Goal: Communication & Community: Answer question/provide support

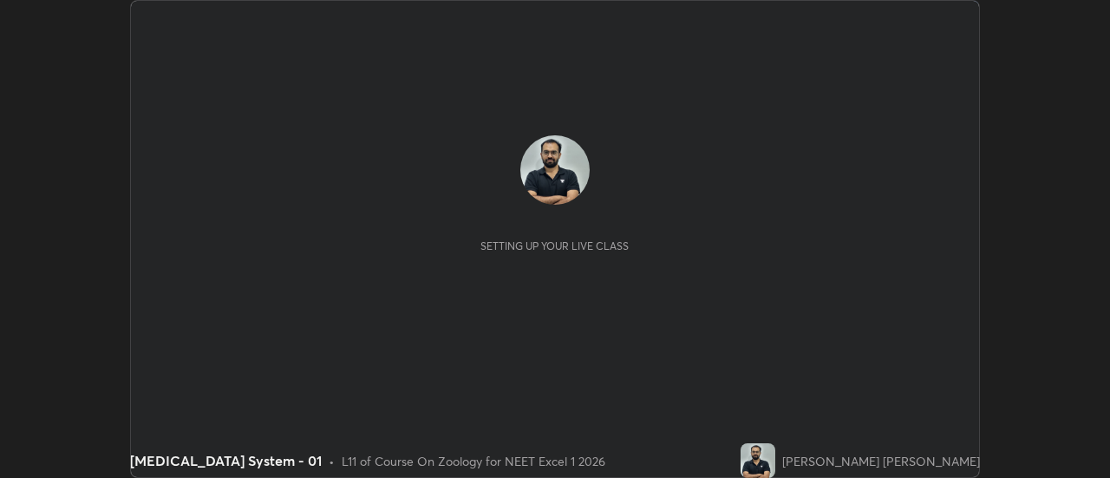
scroll to position [478, 1109]
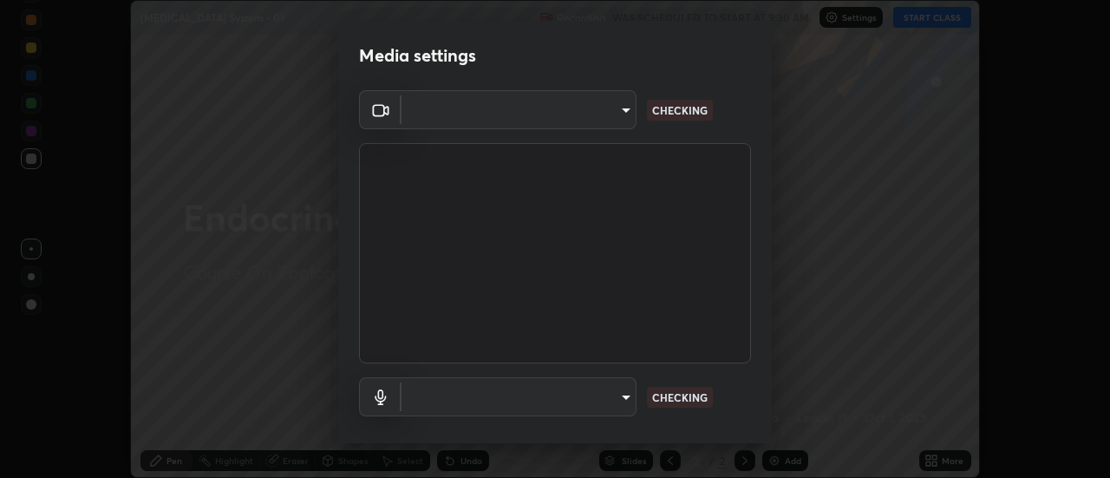
type input "44134bf7a8d99afe64d27264e9a53929b478b2256661848a109f17fa299ca795"
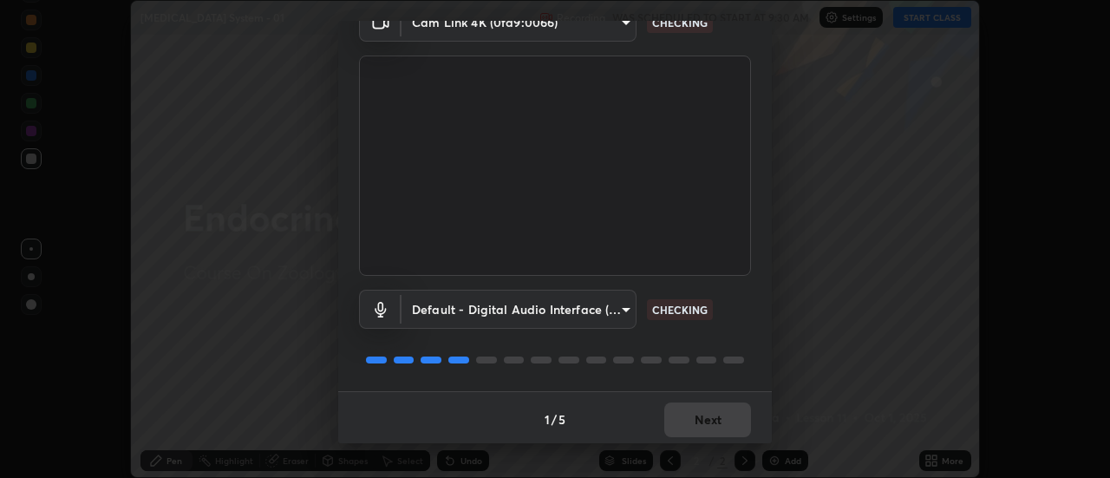
scroll to position [91, 0]
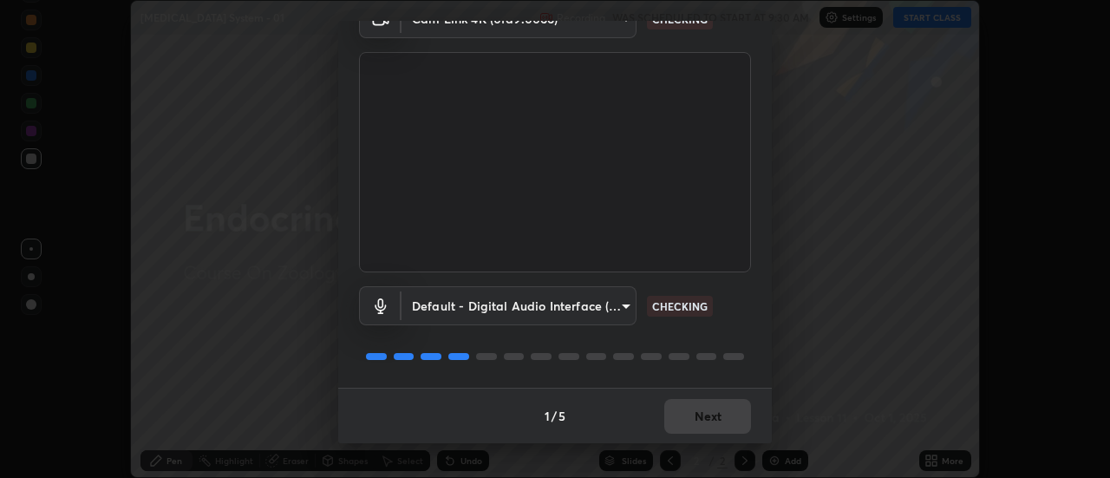
click at [625, 305] on body "Erase all [MEDICAL_DATA] System - 01 Recording WAS SCHEDULED TO START AT 9:30 A…" at bounding box center [555, 239] width 1110 height 478
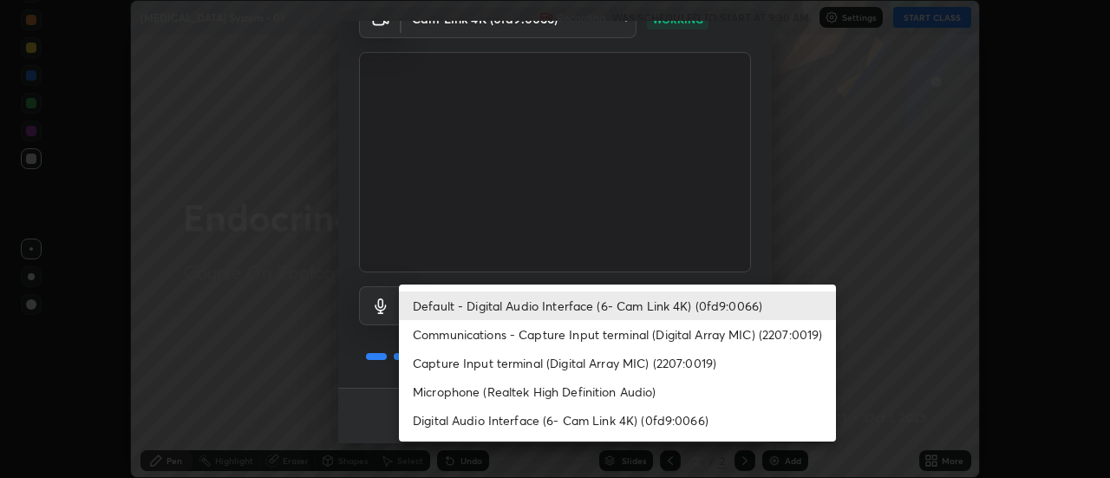
click at [631, 362] on li "Capture Input terminal (Digital Array MIC) (2207:0019)" at bounding box center [617, 363] width 437 height 29
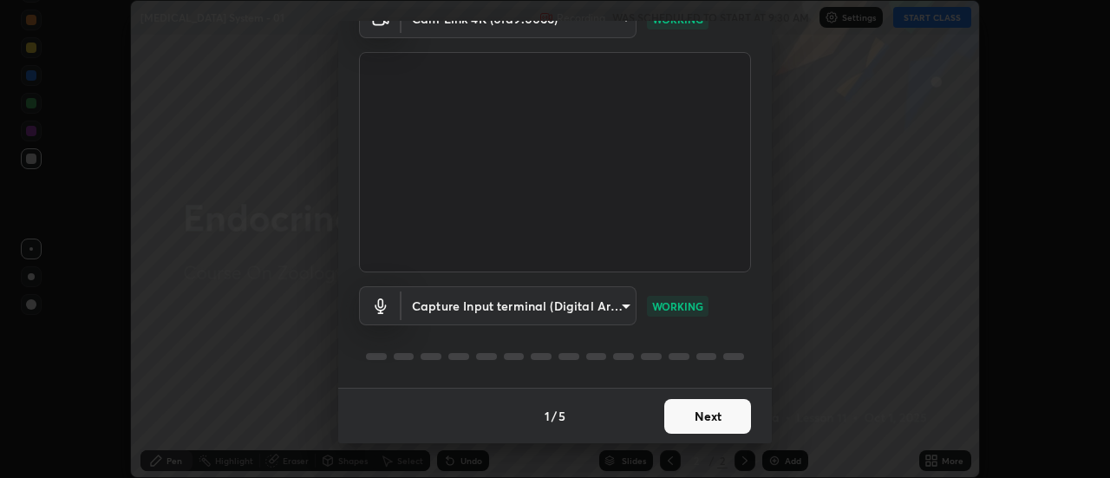
click at [622, 311] on body "Erase all [MEDICAL_DATA] System - 01 Recording WAS SCHEDULED TO START AT 9:30 A…" at bounding box center [555, 239] width 1110 height 478
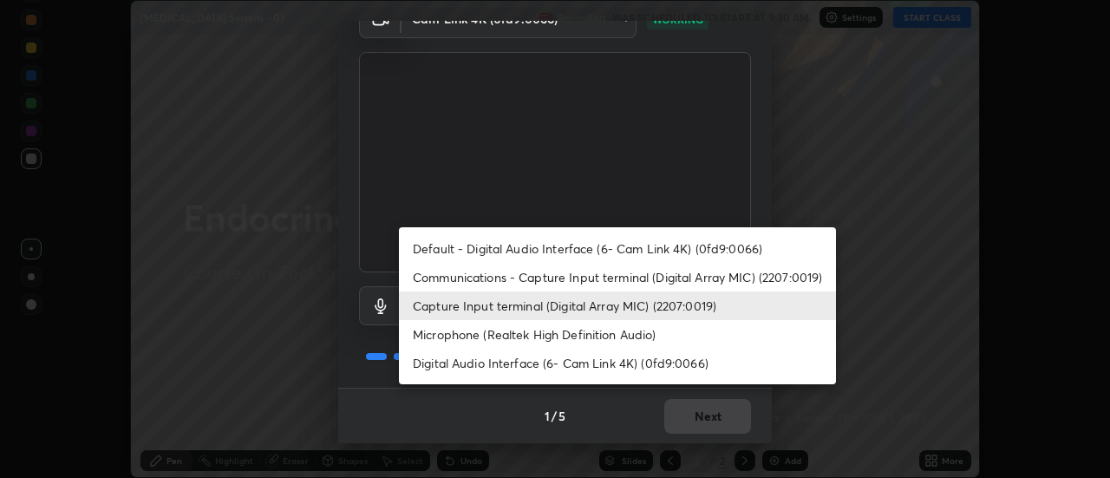
click at [637, 246] on li "Default - Digital Audio Interface (6- Cam Link 4K) (0fd9:0066)" at bounding box center [617, 248] width 437 height 29
type input "default"
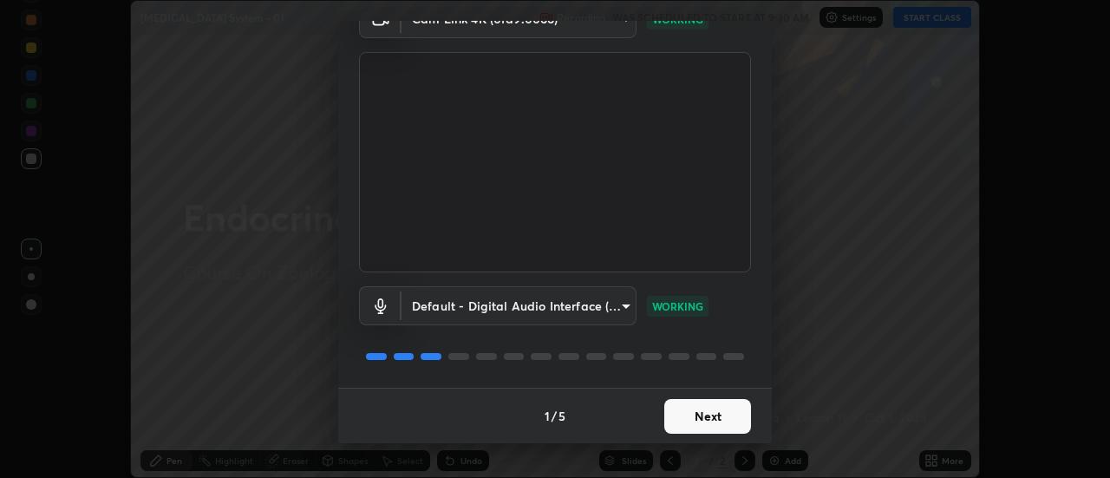
click at [706, 410] on button "Next" at bounding box center [707, 416] width 87 height 35
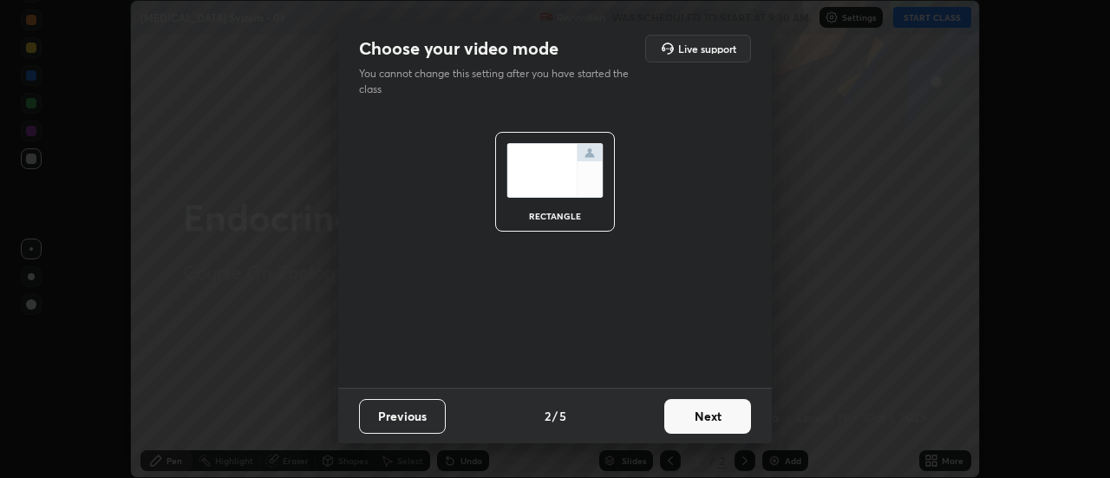
scroll to position [0, 0]
click at [715, 413] on button "Next" at bounding box center [707, 416] width 87 height 35
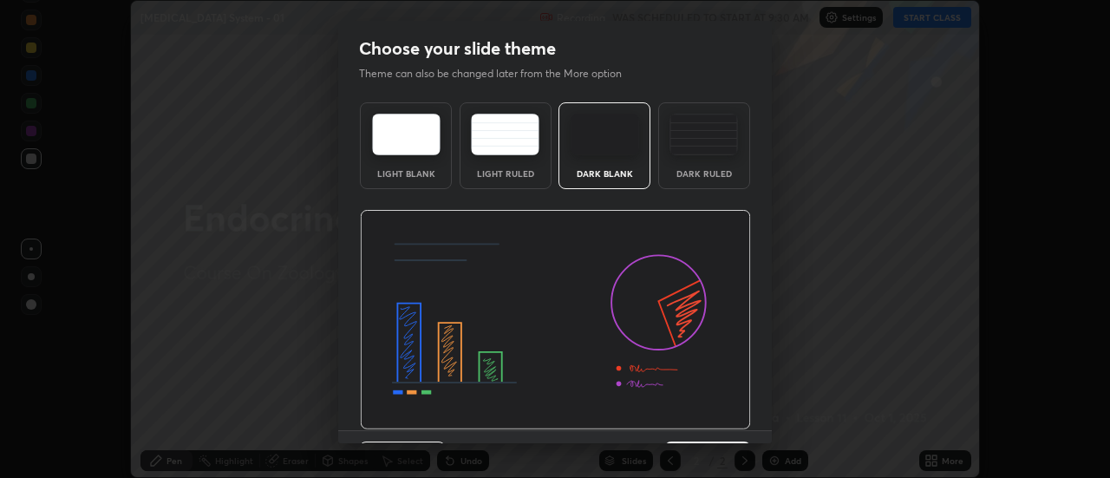
click at [718, 419] on img at bounding box center [555, 320] width 391 height 220
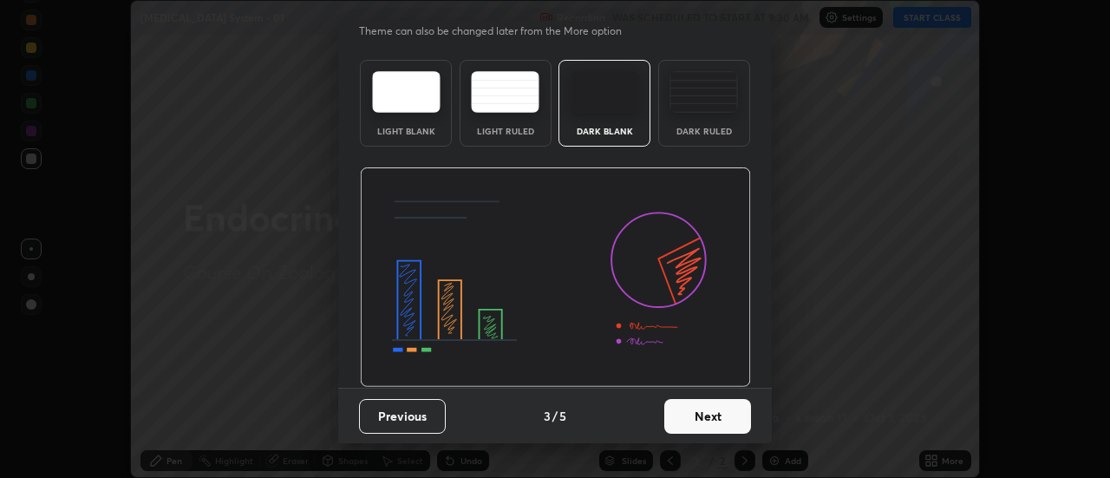
click at [726, 413] on button "Next" at bounding box center [707, 416] width 87 height 35
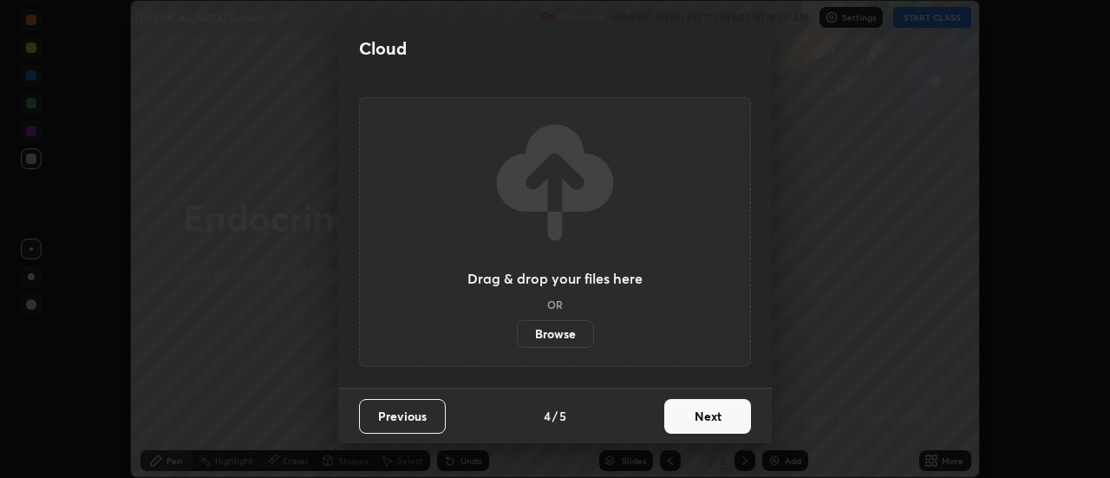
scroll to position [0, 0]
click at [729, 415] on button "Next" at bounding box center [707, 416] width 87 height 35
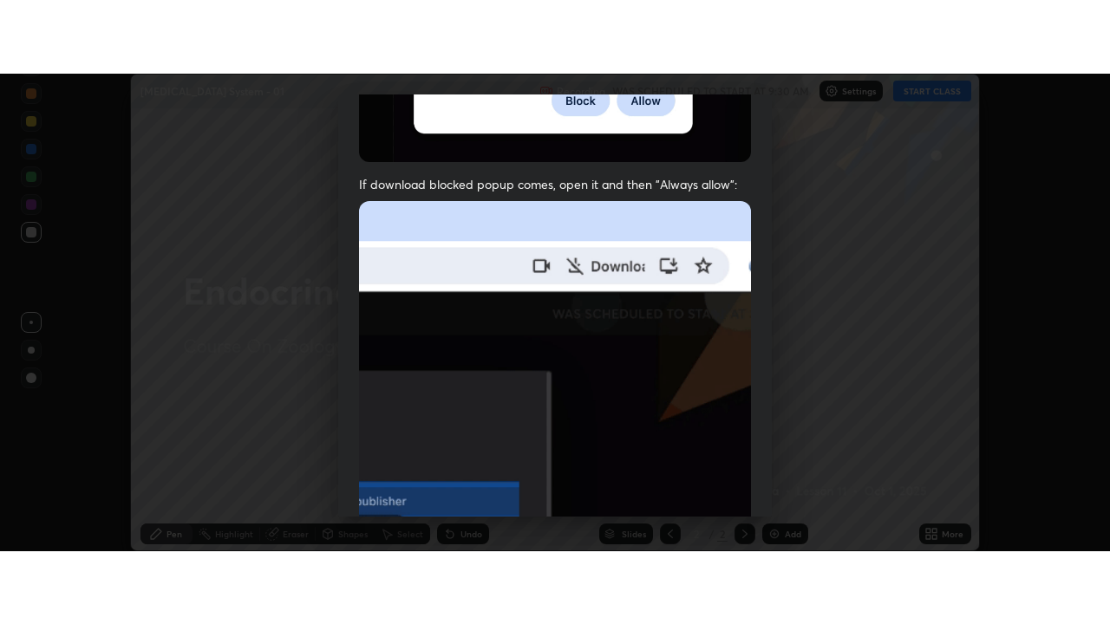
scroll to position [445, 0]
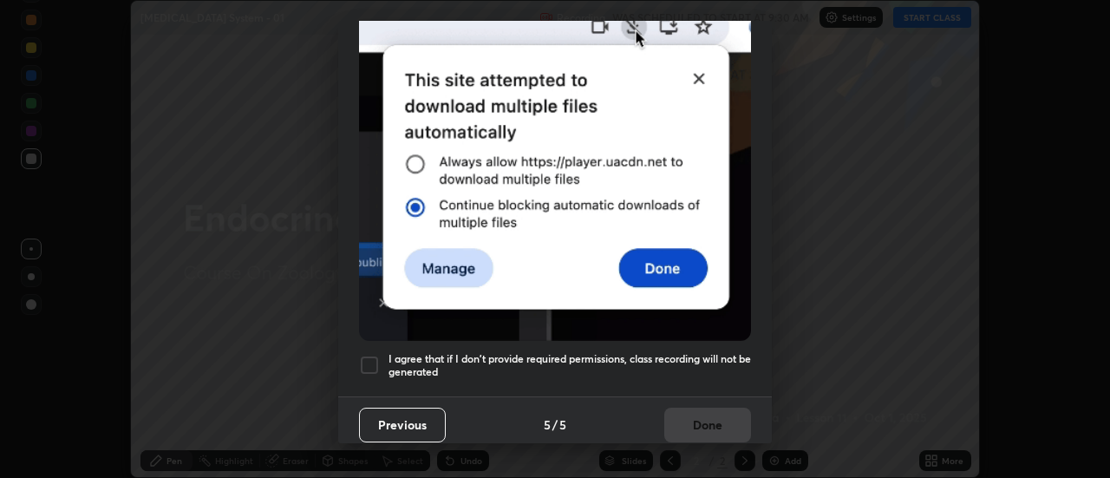
click at [653, 352] on h5 "I agree that if I don't provide required permissions, class recording will not …" at bounding box center [569, 365] width 362 height 27
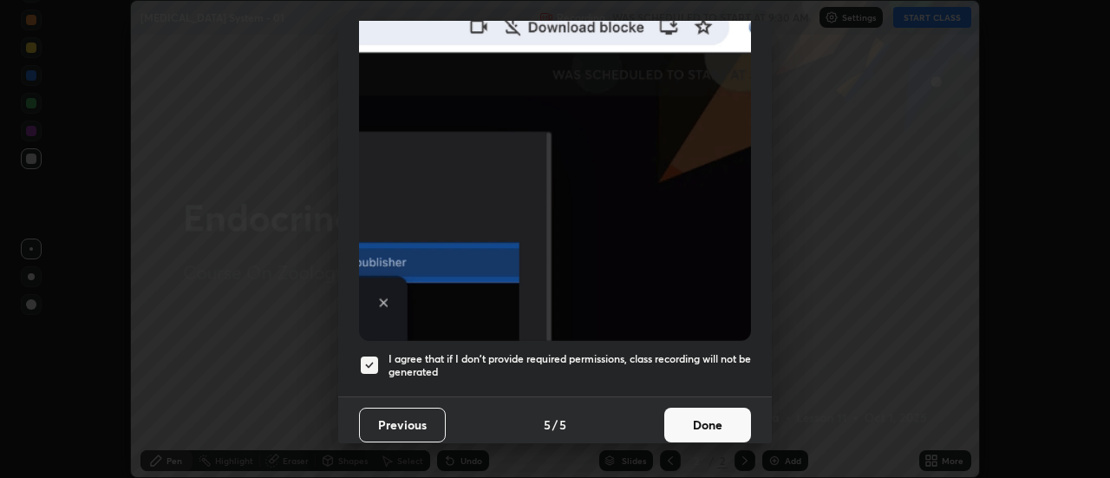
click at [729, 409] on button "Done" at bounding box center [707, 424] width 87 height 35
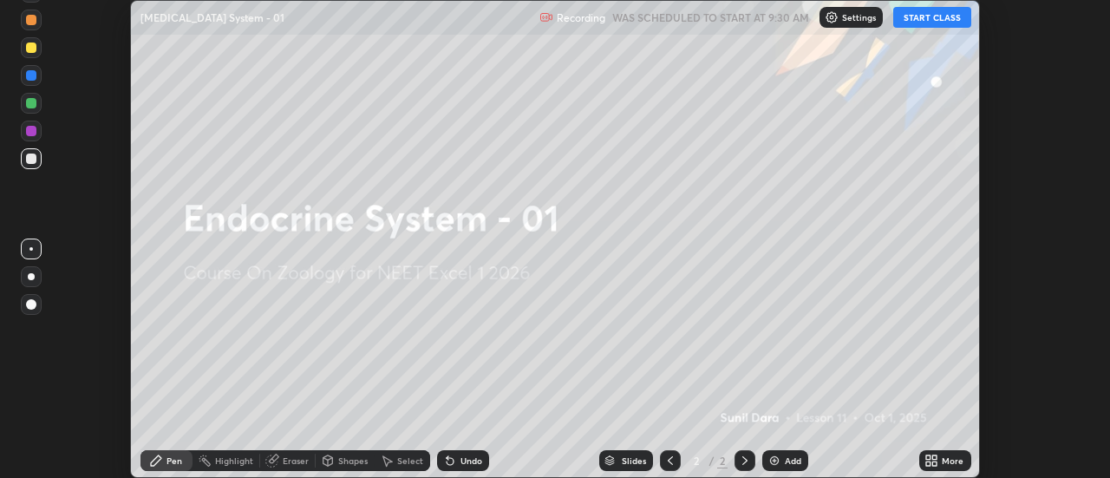
click at [943, 462] on div "More" at bounding box center [953, 460] width 22 height 9
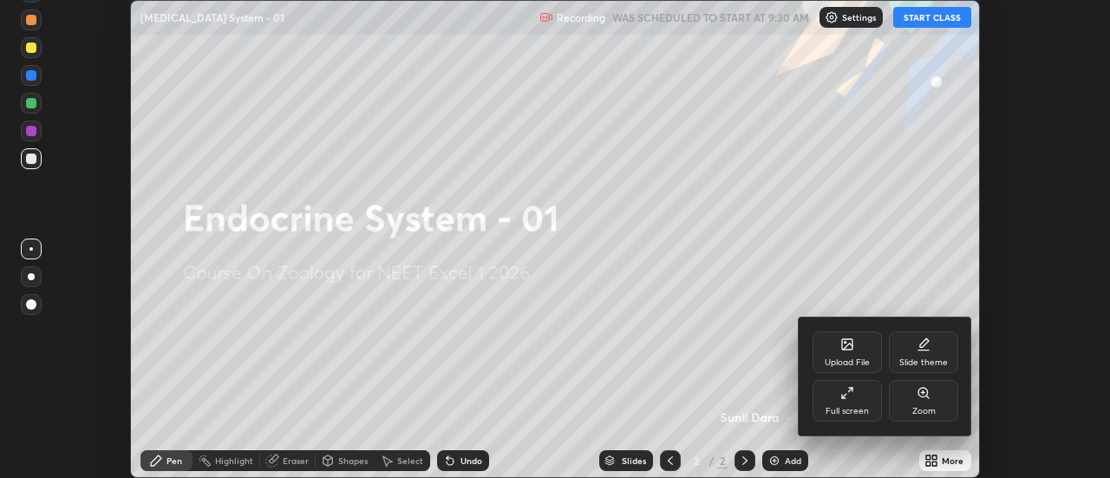
click at [853, 404] on div "Full screen" at bounding box center [846, 401] width 69 height 42
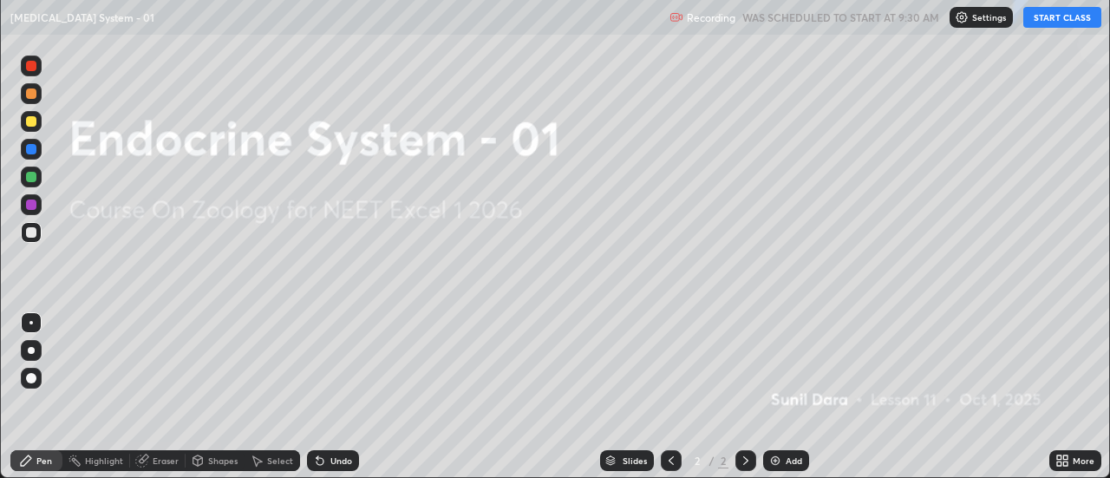
scroll to position [624, 1110]
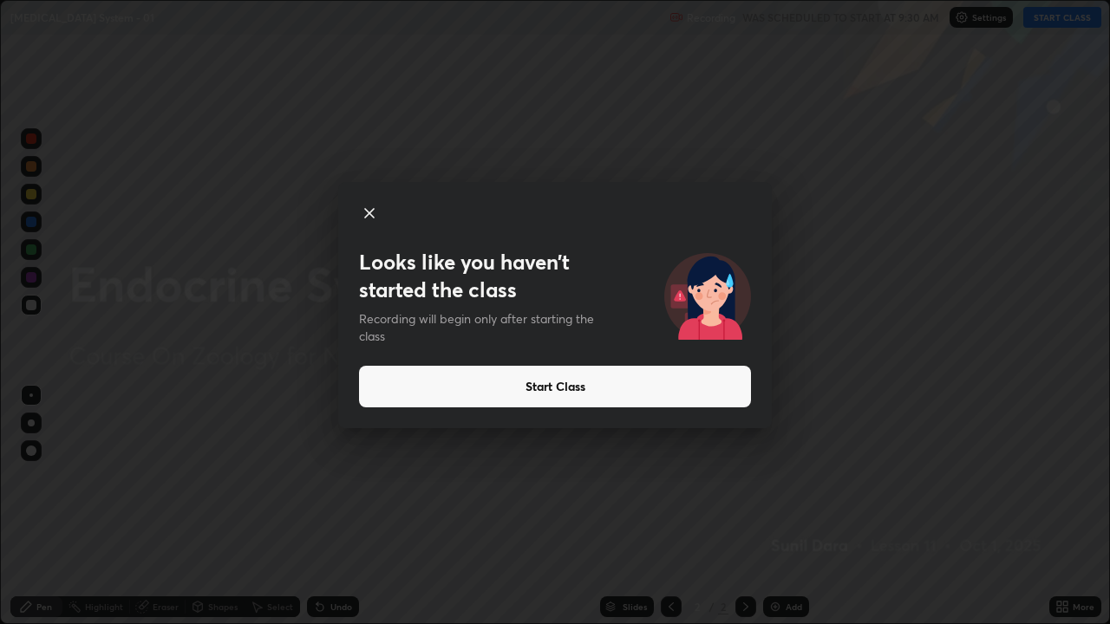
click at [370, 213] on icon at bounding box center [369, 213] width 9 height 9
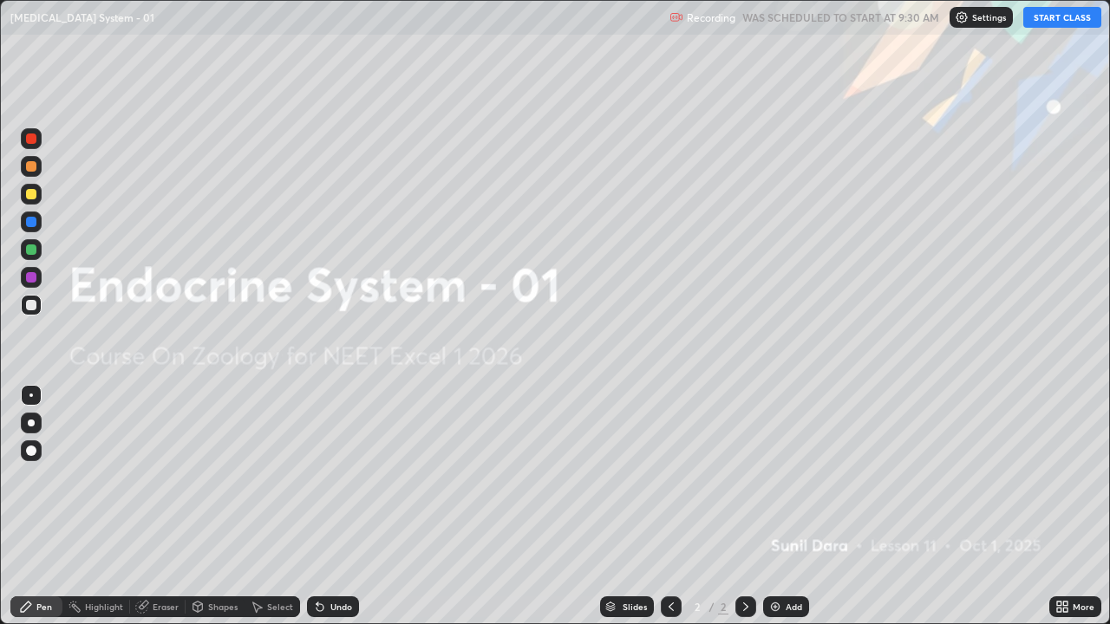
click at [1056, 21] on button "START CLASS" at bounding box center [1062, 17] width 78 height 21
click at [780, 477] on div "Add" at bounding box center [786, 606] width 46 height 21
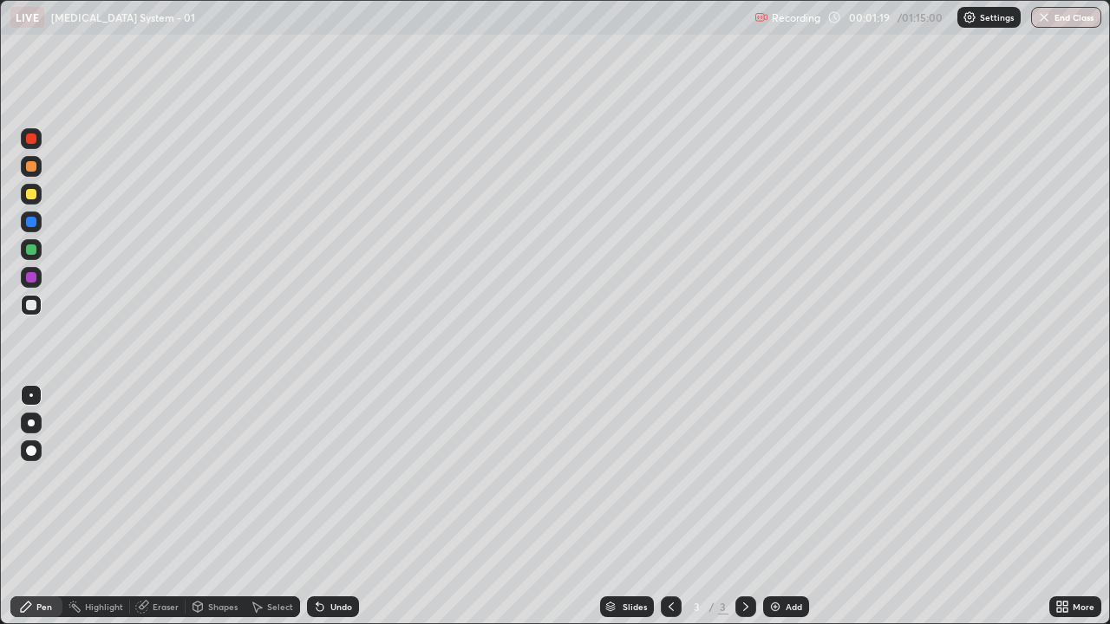
click at [33, 425] on div at bounding box center [31, 423] width 7 height 7
click at [27, 310] on div at bounding box center [31, 305] width 10 height 10
click at [32, 424] on div at bounding box center [31, 423] width 7 height 7
click at [28, 304] on div at bounding box center [31, 305] width 10 height 10
click at [29, 421] on div at bounding box center [31, 423] width 7 height 7
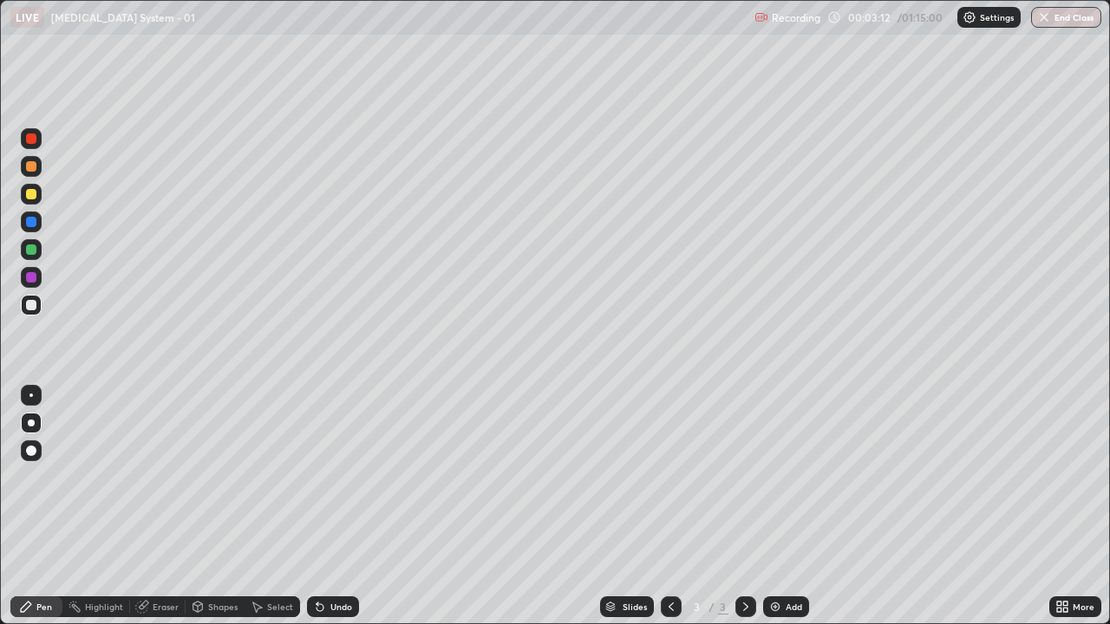
click at [28, 308] on div at bounding box center [31, 305] width 10 height 10
click at [33, 304] on div at bounding box center [31, 305] width 10 height 10
click at [30, 306] on div at bounding box center [31, 305] width 10 height 10
click at [24, 298] on div at bounding box center [31, 305] width 21 height 21
click at [28, 304] on div at bounding box center [31, 305] width 10 height 10
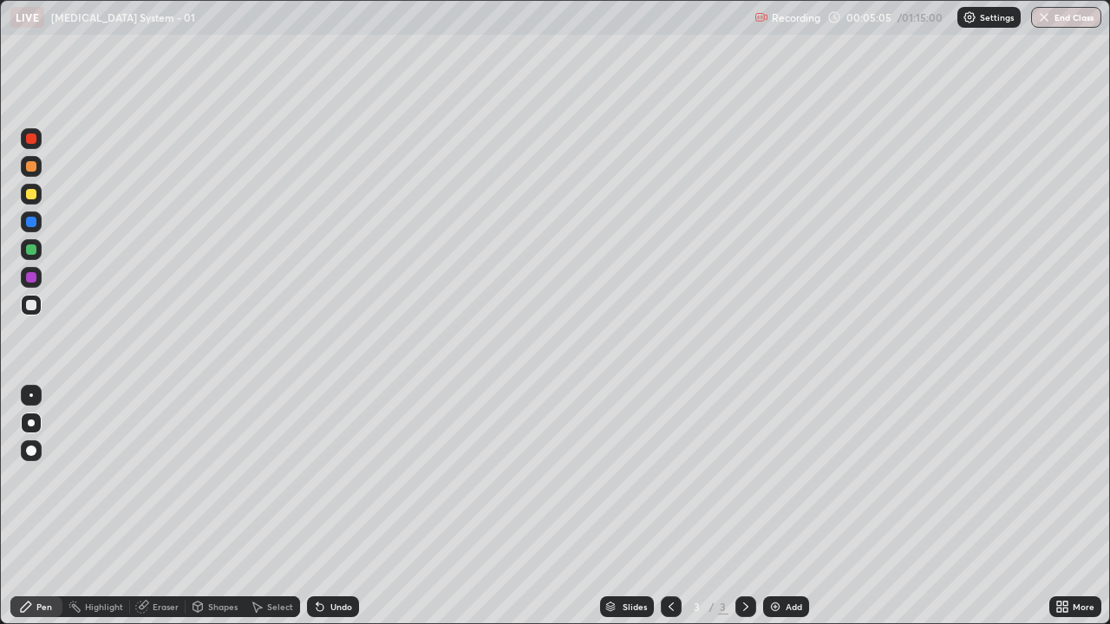
click at [347, 477] on div "Undo" at bounding box center [333, 606] width 52 height 21
click at [341, 477] on div "Undo" at bounding box center [333, 606] width 52 height 21
click at [339, 477] on div "Undo" at bounding box center [333, 606] width 52 height 21
click at [31, 306] on div at bounding box center [31, 305] width 10 height 10
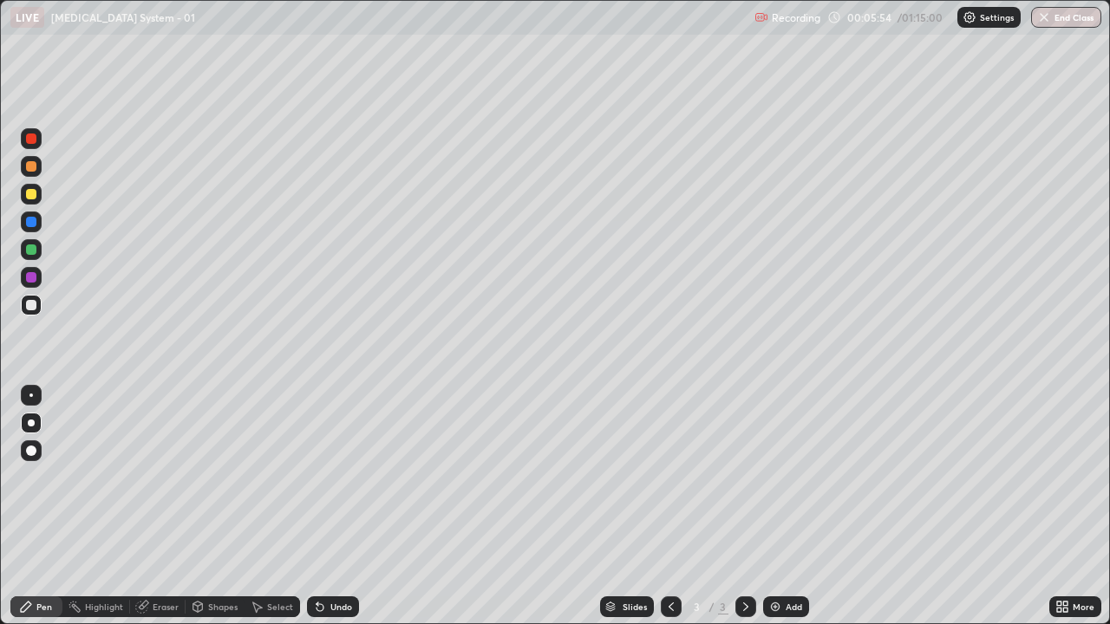
click at [33, 303] on div at bounding box center [31, 305] width 10 height 10
click at [26, 305] on div at bounding box center [31, 305] width 10 height 10
click at [36, 304] on div at bounding box center [31, 305] width 10 height 10
click at [25, 311] on div at bounding box center [31, 305] width 21 height 21
click at [35, 308] on div at bounding box center [31, 305] width 10 height 10
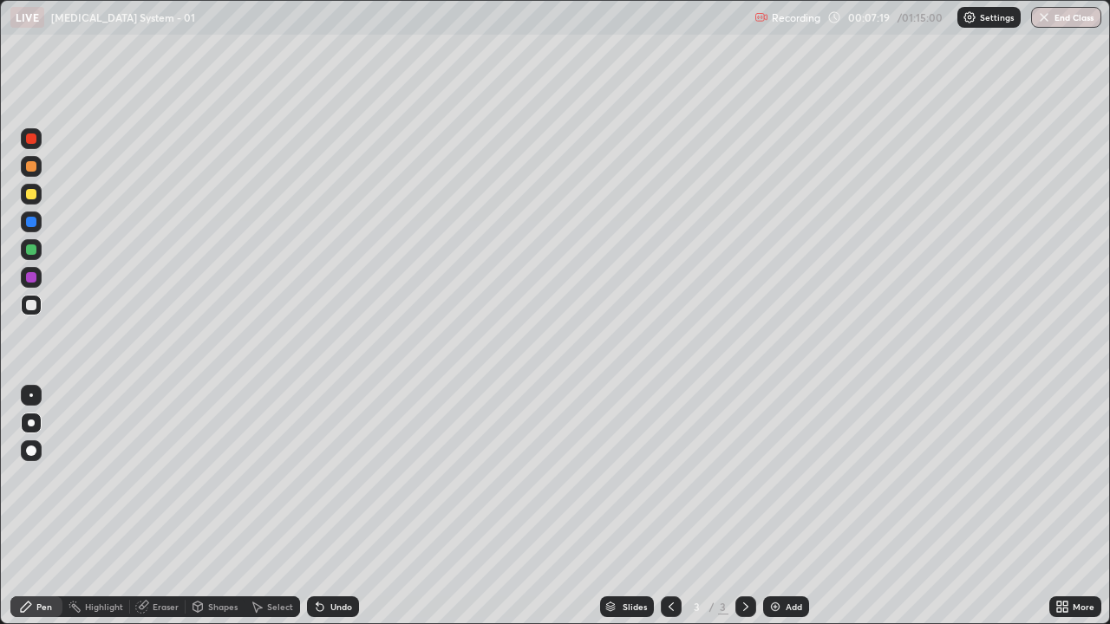
click at [30, 310] on div at bounding box center [31, 305] width 10 height 10
click at [343, 477] on div "Undo" at bounding box center [333, 606] width 52 height 21
click at [40, 306] on div at bounding box center [31, 305] width 21 height 21
click at [795, 477] on div "Add" at bounding box center [793, 607] width 16 height 9
click at [668, 477] on icon at bounding box center [671, 607] width 14 height 14
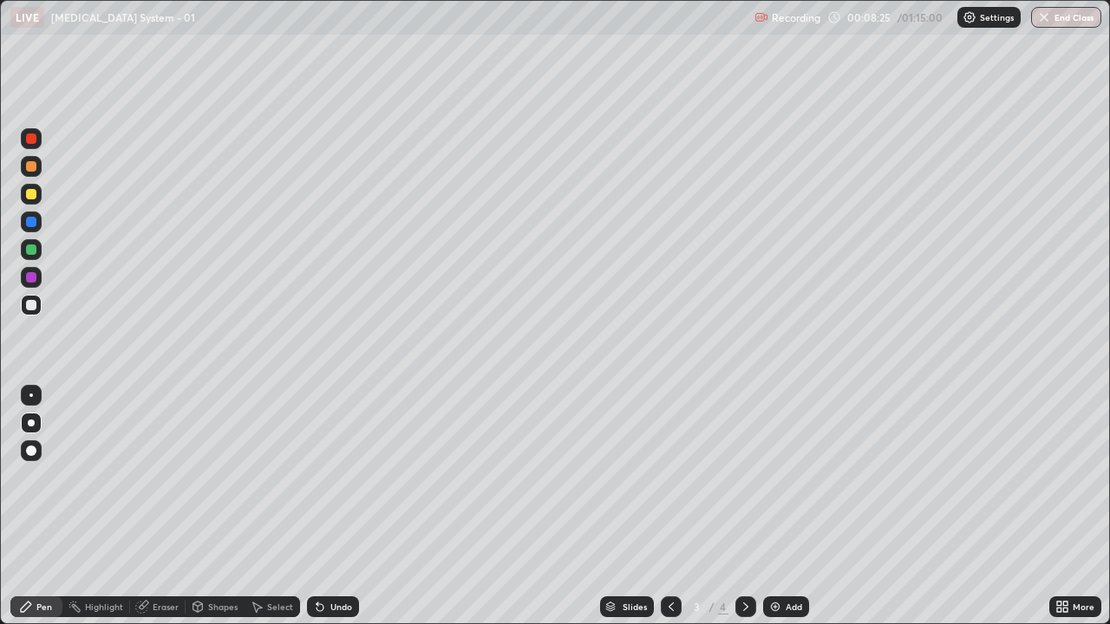
click at [743, 477] on icon at bounding box center [746, 607] width 14 height 14
click at [26, 305] on div at bounding box center [31, 305] width 10 height 10
click at [30, 310] on div at bounding box center [31, 305] width 10 height 10
click at [336, 477] on div "Undo" at bounding box center [341, 607] width 22 height 9
click at [336, 477] on div "Undo" at bounding box center [333, 606] width 52 height 21
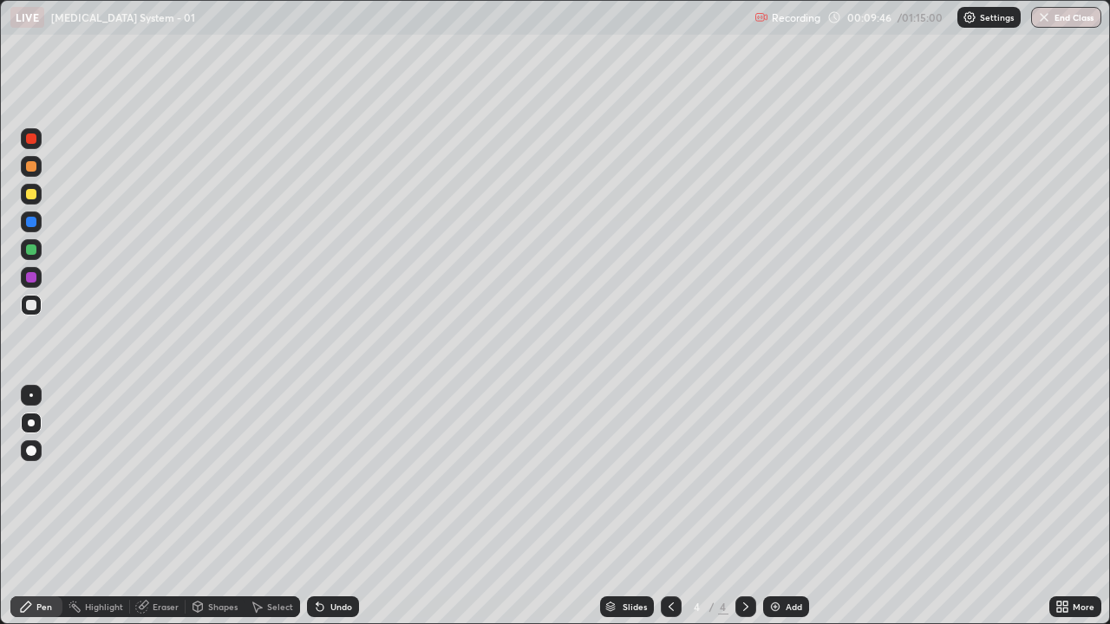
click at [34, 308] on div at bounding box center [31, 305] width 10 height 10
click at [36, 304] on div at bounding box center [31, 305] width 10 height 10
click at [29, 307] on div at bounding box center [31, 305] width 10 height 10
click at [29, 310] on div at bounding box center [31, 305] width 10 height 10
click at [29, 302] on div at bounding box center [31, 305] width 10 height 10
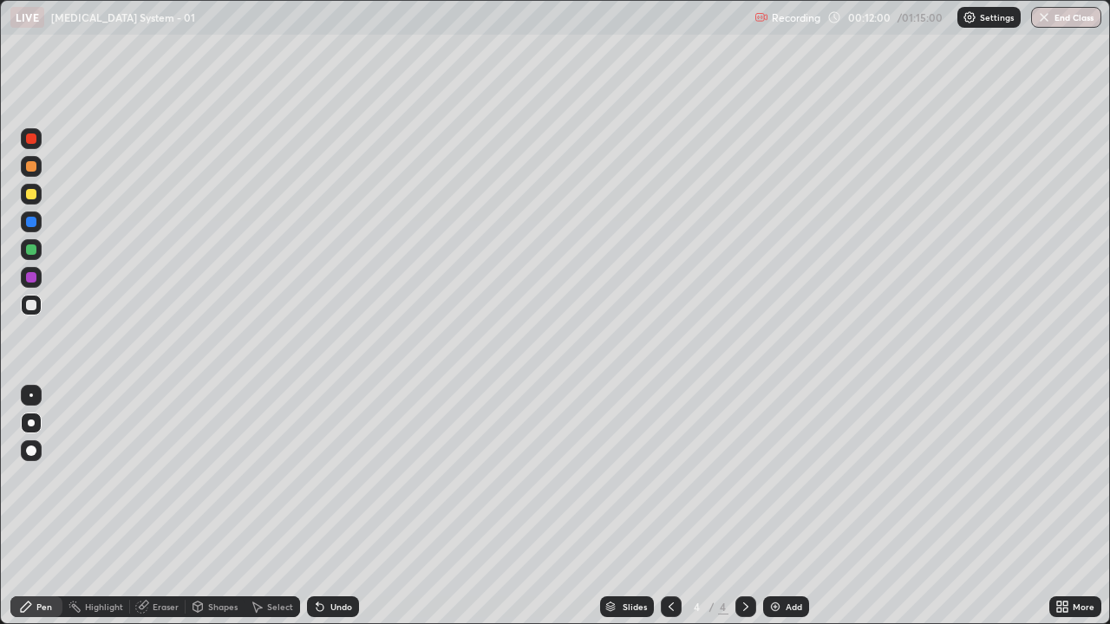
click at [36, 457] on div at bounding box center [31, 450] width 21 height 21
click at [31, 306] on div at bounding box center [31, 305] width 10 height 10
click at [669, 477] on icon at bounding box center [671, 607] width 14 height 14
click at [752, 477] on div at bounding box center [745, 606] width 21 height 21
click at [667, 477] on icon at bounding box center [671, 607] width 14 height 14
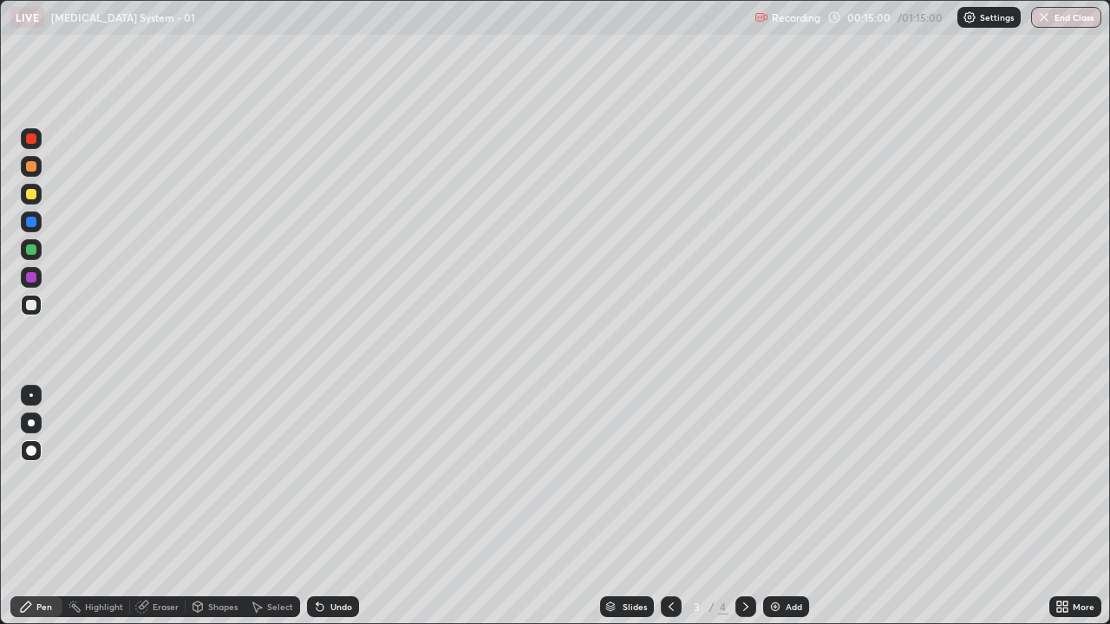
click at [745, 477] on icon at bounding box center [745, 607] width 5 height 9
click at [798, 477] on div "Add" at bounding box center [786, 606] width 46 height 21
click at [36, 165] on div at bounding box center [31, 166] width 10 height 10
click at [30, 306] on div at bounding box center [31, 305] width 10 height 10
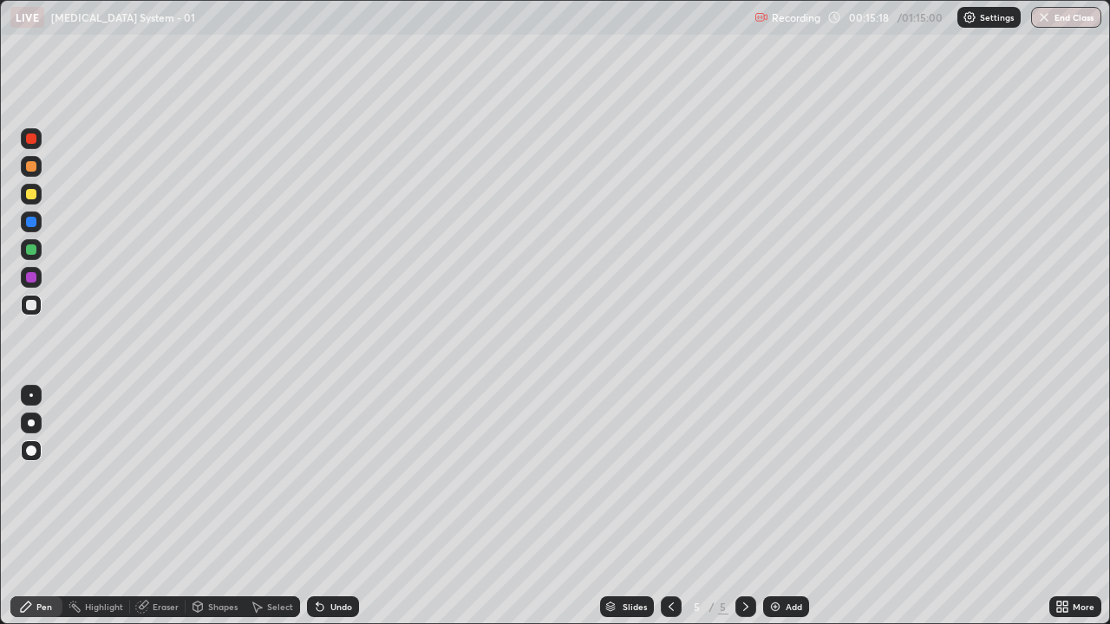
click at [23, 308] on div at bounding box center [31, 305] width 21 height 21
click at [31, 423] on div at bounding box center [31, 423] width 7 height 7
click at [28, 310] on div at bounding box center [31, 305] width 10 height 10
click at [23, 307] on div at bounding box center [31, 305] width 21 height 21
click at [29, 311] on div at bounding box center [31, 305] width 21 height 21
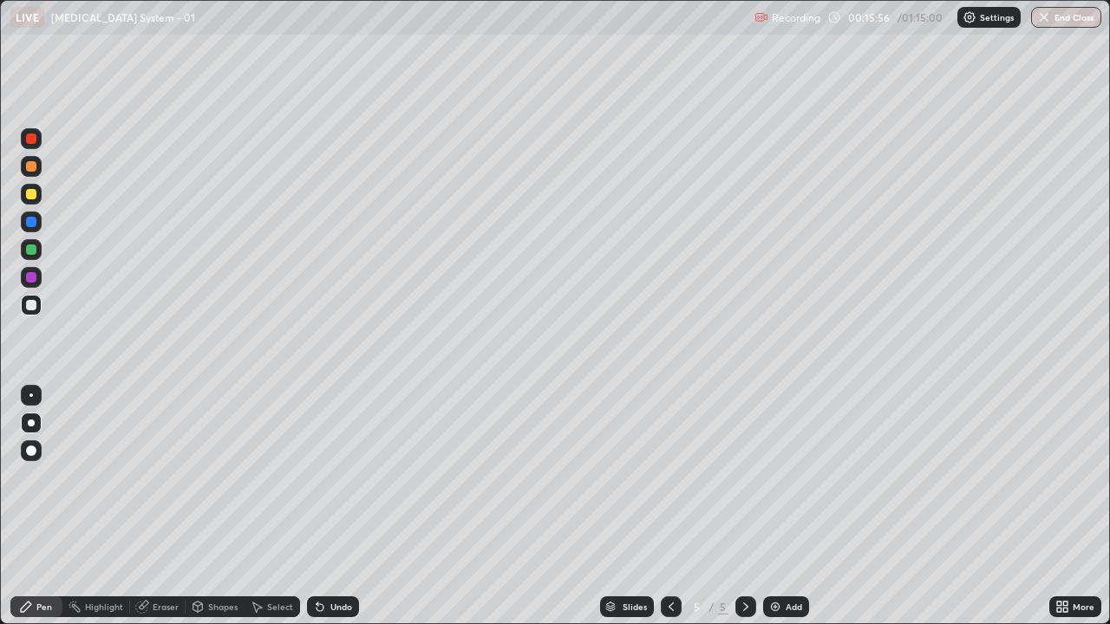
click at [349, 477] on div "Undo" at bounding box center [333, 606] width 52 height 21
click at [30, 307] on div at bounding box center [31, 305] width 10 height 10
click at [24, 308] on div at bounding box center [31, 305] width 21 height 21
click at [40, 310] on div at bounding box center [31, 305] width 21 height 21
click at [27, 309] on div at bounding box center [31, 305] width 10 height 10
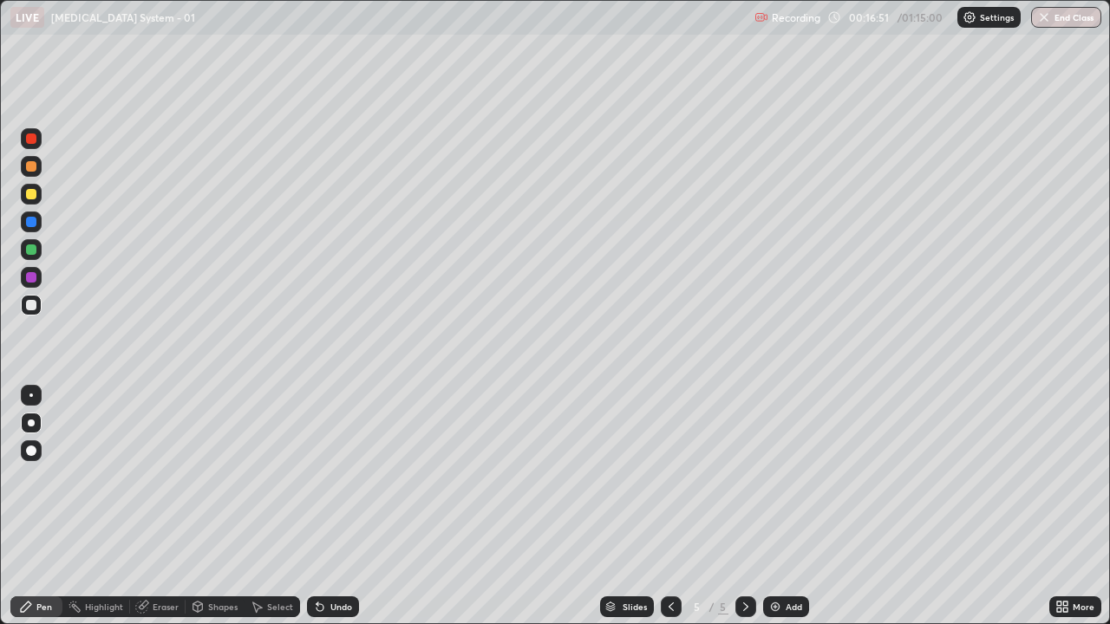
click at [334, 477] on div "Undo" at bounding box center [341, 607] width 22 height 9
click at [157, 477] on div "Eraser" at bounding box center [166, 607] width 26 height 9
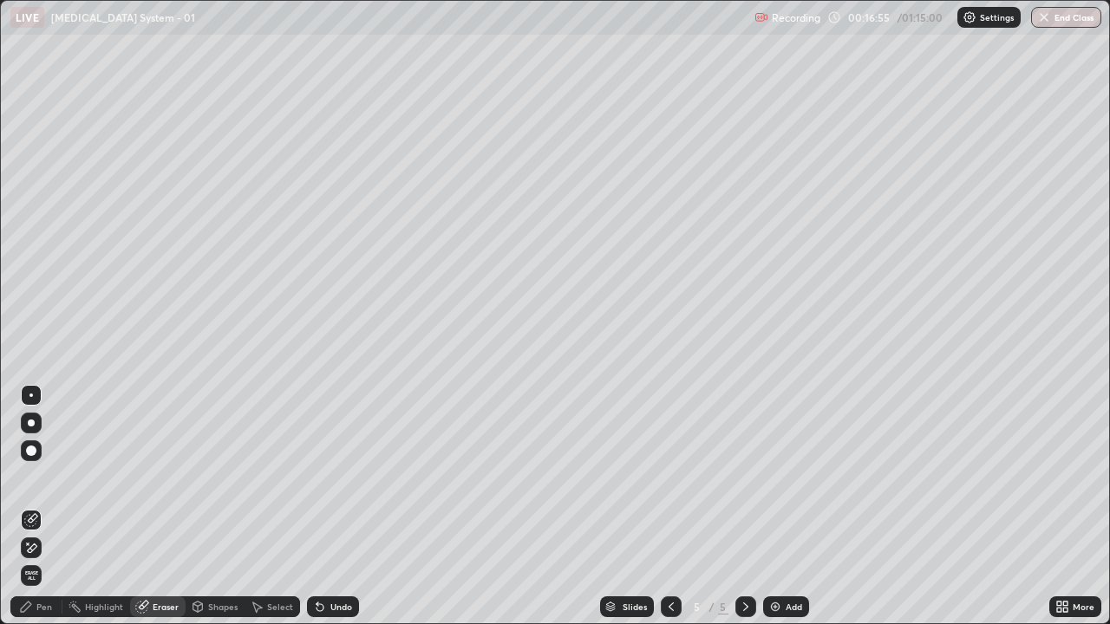
click at [39, 477] on div "Pen" at bounding box center [36, 606] width 52 height 21
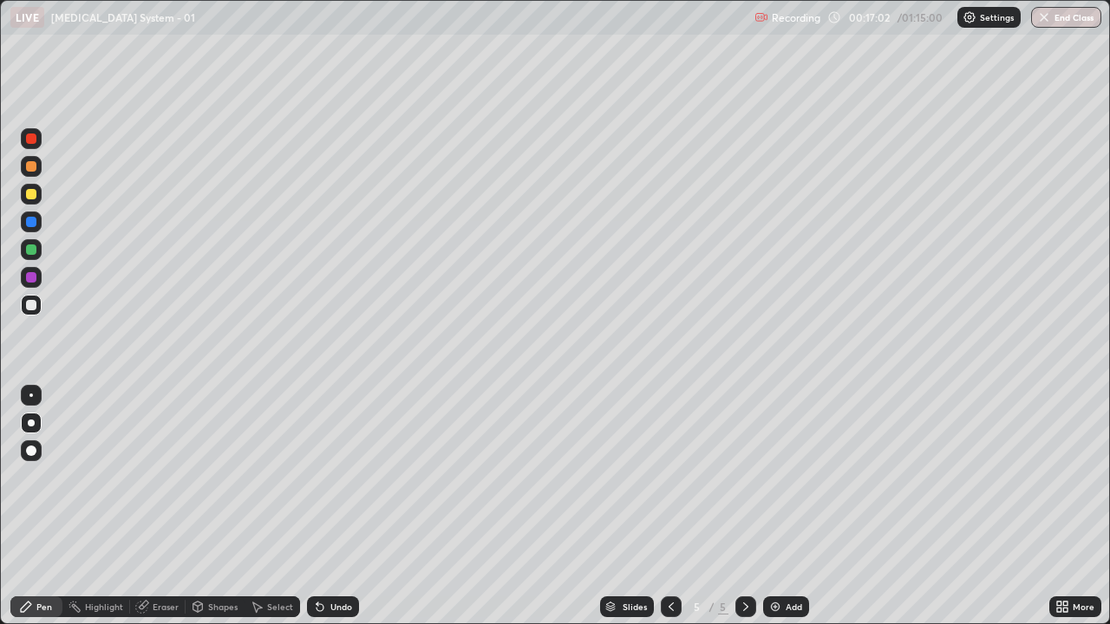
click at [33, 311] on div at bounding box center [31, 305] width 21 height 21
click at [32, 307] on div at bounding box center [31, 305] width 10 height 10
click at [34, 310] on div at bounding box center [31, 305] width 10 height 10
click at [744, 477] on icon at bounding box center [746, 607] width 14 height 14
click at [785, 477] on div "Add" at bounding box center [793, 607] width 16 height 9
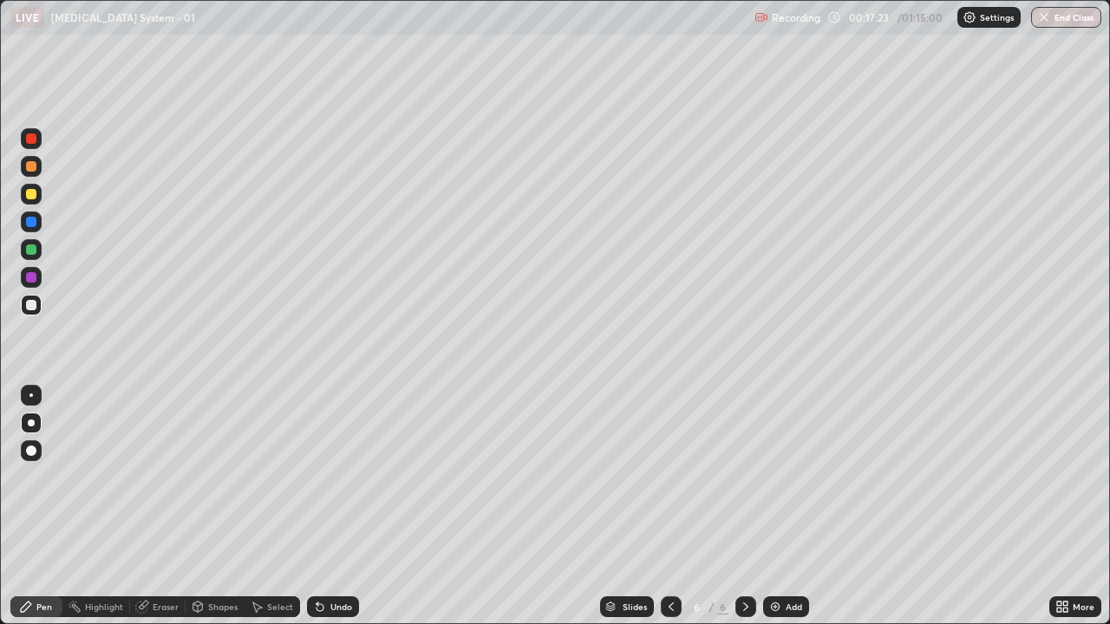
click at [34, 303] on div at bounding box center [31, 305] width 10 height 10
click at [28, 313] on div at bounding box center [31, 305] width 21 height 21
click at [347, 477] on div "Undo" at bounding box center [341, 607] width 22 height 9
click at [350, 477] on div "Undo" at bounding box center [333, 606] width 52 height 21
click at [668, 477] on icon at bounding box center [671, 607] width 14 height 14
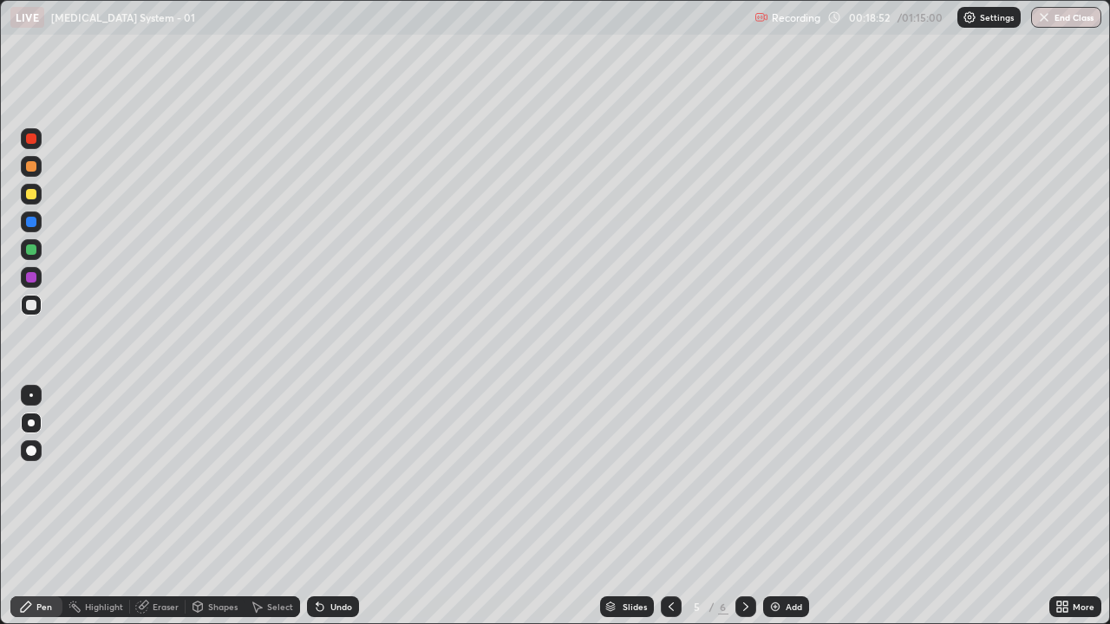
click at [32, 305] on div at bounding box center [31, 305] width 10 height 10
click at [754, 477] on div at bounding box center [745, 606] width 21 height 21
click at [28, 314] on div at bounding box center [31, 305] width 21 height 21
click at [22, 315] on div at bounding box center [31, 305] width 21 height 28
click at [26, 308] on div at bounding box center [31, 305] width 10 height 10
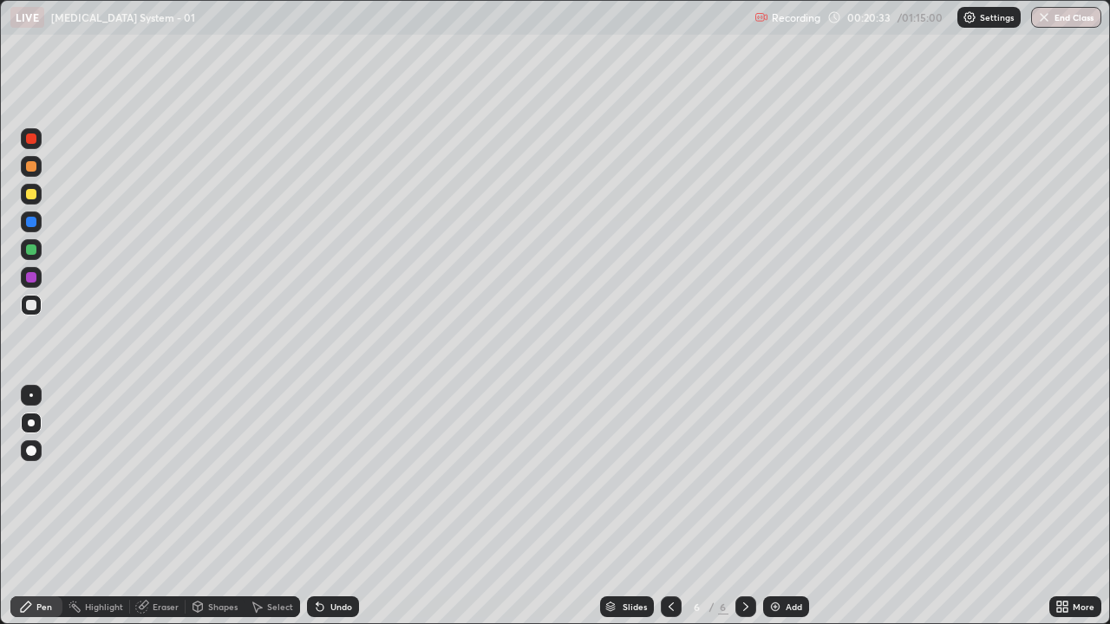
click at [745, 477] on icon at bounding box center [746, 607] width 14 height 14
click at [33, 309] on div at bounding box center [31, 305] width 10 height 10
click at [739, 477] on icon at bounding box center [746, 607] width 14 height 14
click at [785, 477] on div "Add" at bounding box center [793, 607] width 16 height 9
click at [32, 305] on div at bounding box center [31, 305] width 10 height 10
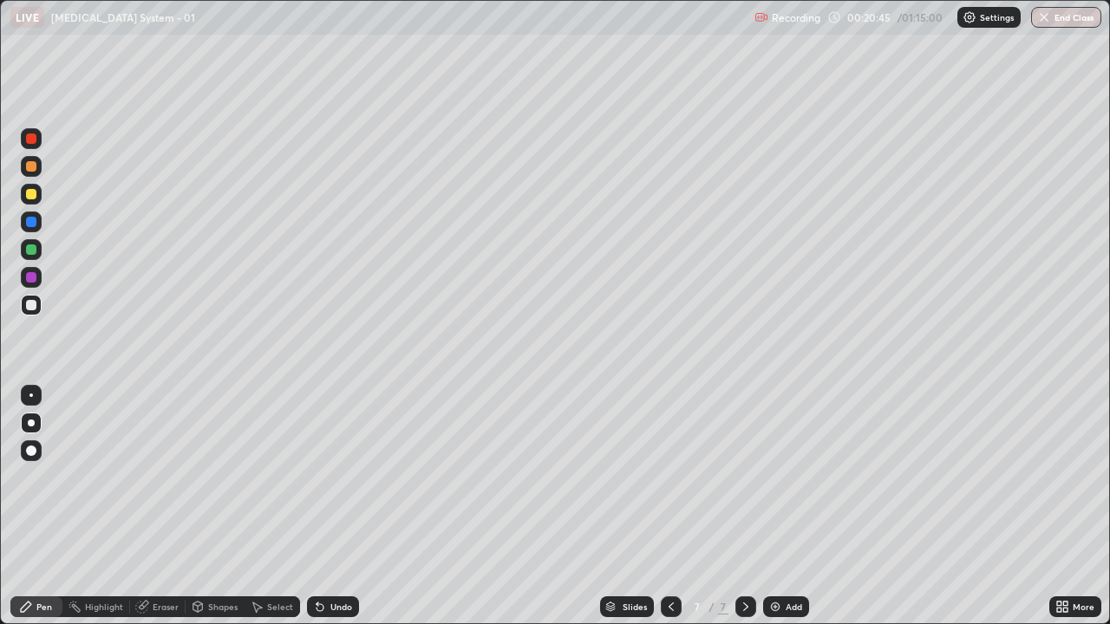
click at [31, 307] on div at bounding box center [31, 305] width 10 height 10
click at [26, 307] on div at bounding box center [31, 305] width 10 height 10
click at [38, 309] on div at bounding box center [31, 305] width 21 height 21
click at [34, 300] on div at bounding box center [31, 305] width 10 height 10
click at [22, 304] on div at bounding box center [31, 305] width 21 height 21
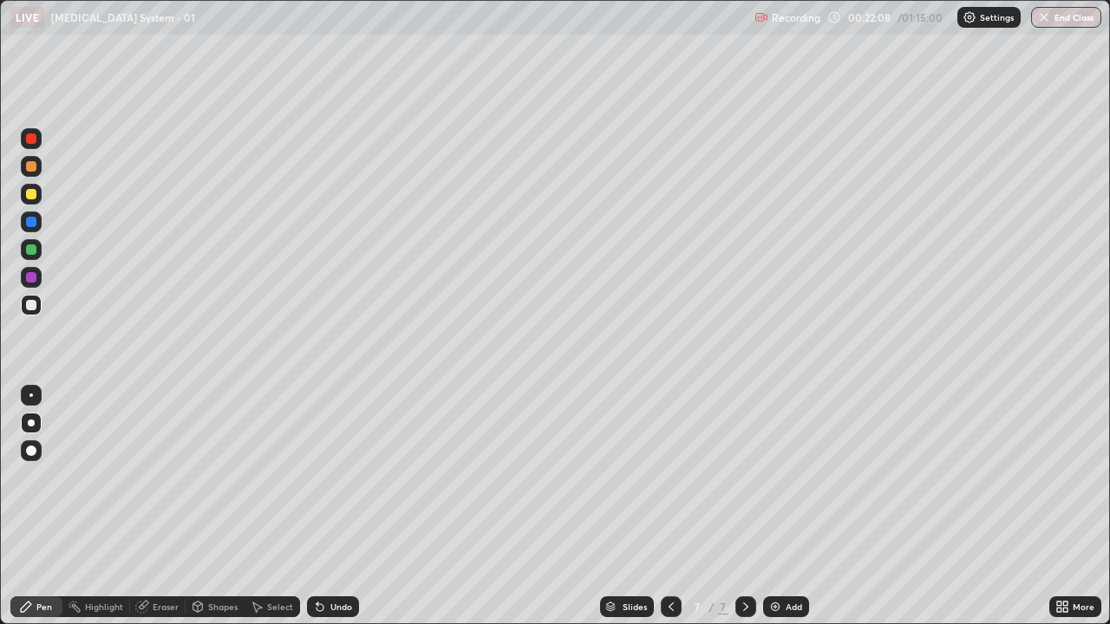
click at [1080, 477] on div "More" at bounding box center [1075, 606] width 52 height 21
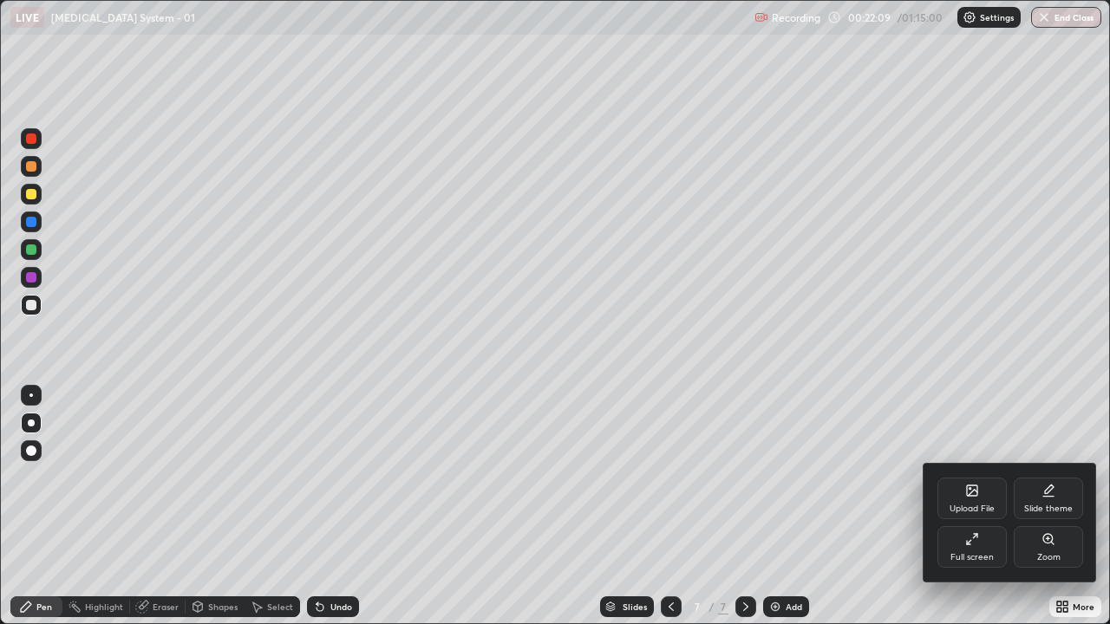
click at [978, 477] on div "Full screen" at bounding box center [971, 547] width 69 height 42
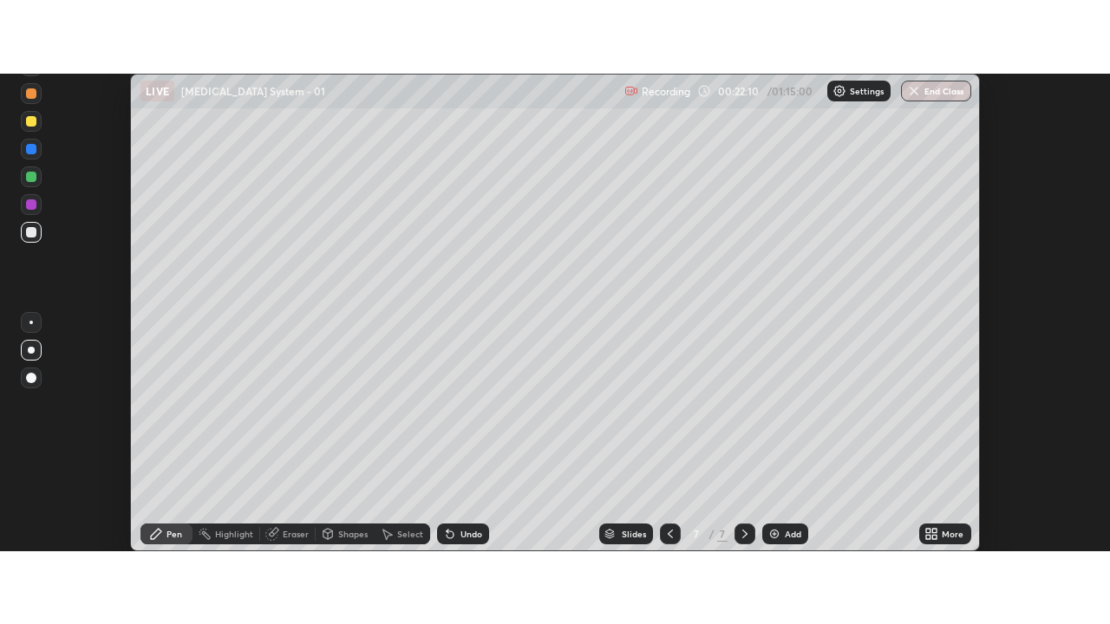
scroll to position [86220, 85588]
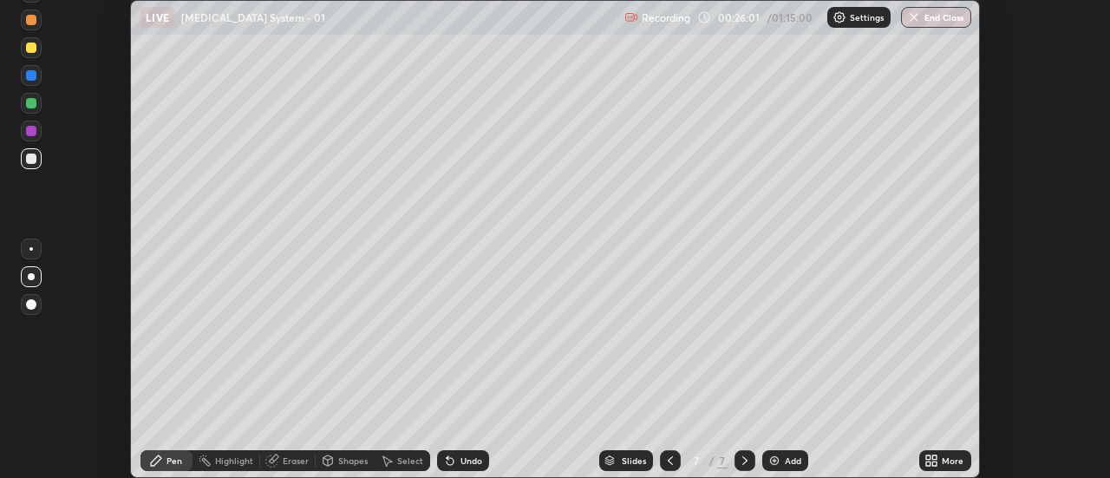
click at [954, 459] on div "More" at bounding box center [953, 460] width 22 height 9
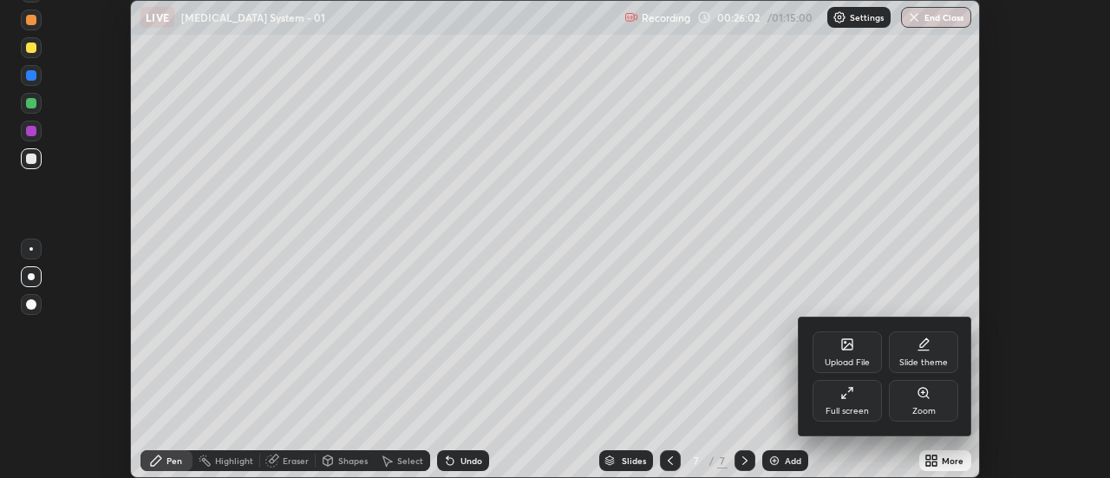
click at [857, 404] on div "Full screen" at bounding box center [846, 401] width 69 height 42
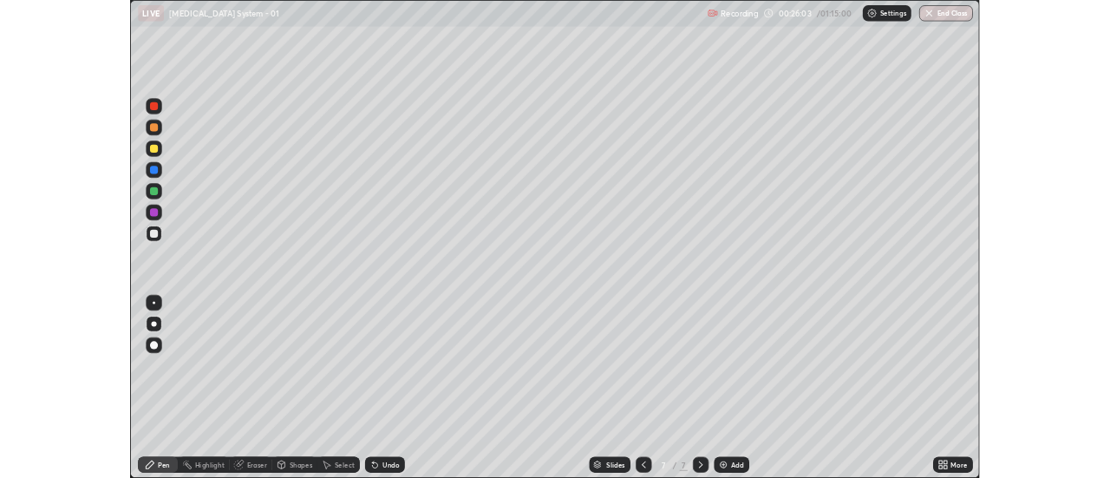
scroll to position [624, 1110]
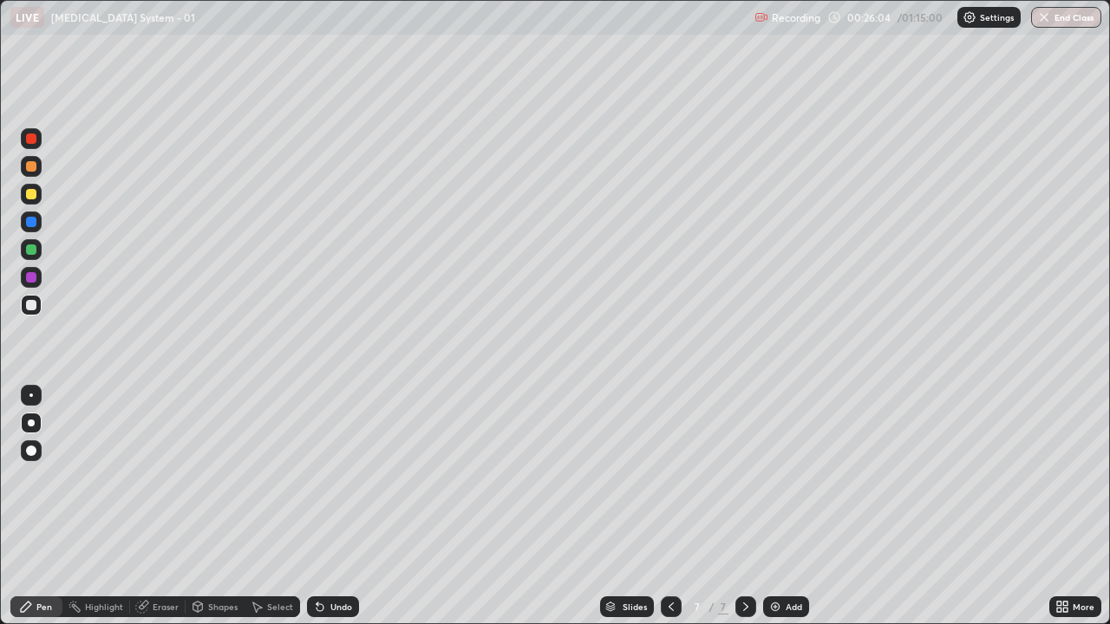
click at [37, 309] on div at bounding box center [31, 305] width 21 height 21
click at [30, 304] on div at bounding box center [31, 305] width 10 height 10
click at [24, 306] on div at bounding box center [31, 305] width 21 height 21
click at [743, 477] on icon at bounding box center [746, 607] width 14 height 14
click at [777, 477] on img at bounding box center [775, 607] width 14 height 14
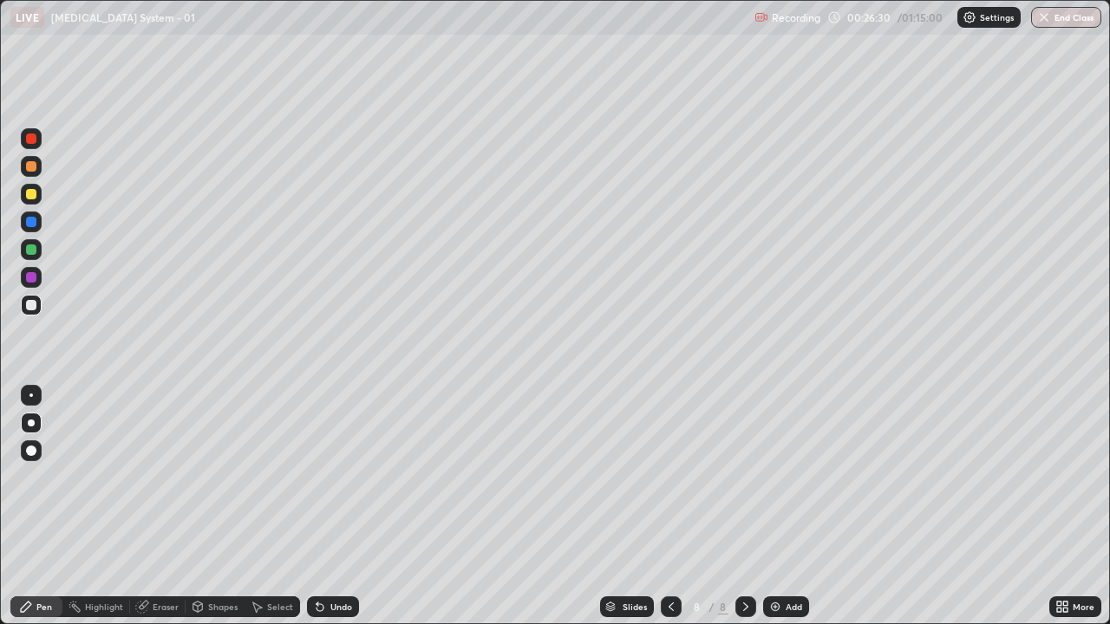
click at [36, 306] on div at bounding box center [31, 305] width 10 height 10
click at [29, 306] on div at bounding box center [31, 305] width 10 height 10
click at [32, 310] on div at bounding box center [31, 305] width 10 height 10
click at [23, 307] on div at bounding box center [31, 305] width 21 height 21
click at [669, 477] on icon at bounding box center [671, 607] width 14 height 14
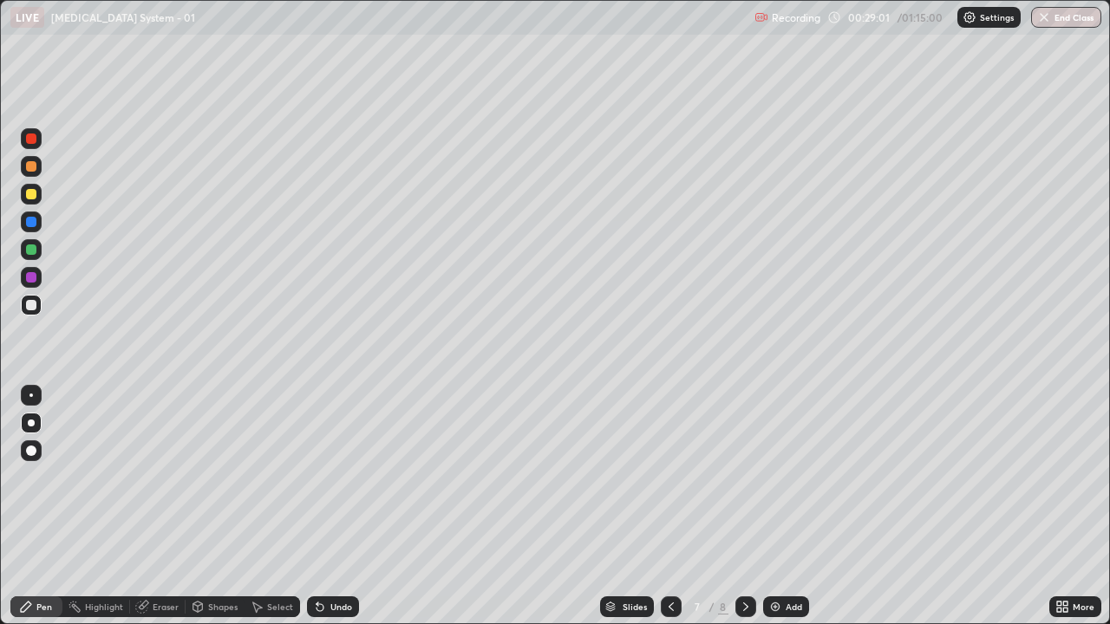
click at [743, 477] on icon at bounding box center [745, 607] width 5 height 9
click at [744, 477] on icon at bounding box center [746, 607] width 14 height 14
click at [779, 477] on img at bounding box center [775, 607] width 14 height 14
click at [32, 312] on div at bounding box center [31, 305] width 21 height 21
click at [33, 308] on div at bounding box center [31, 305] width 10 height 10
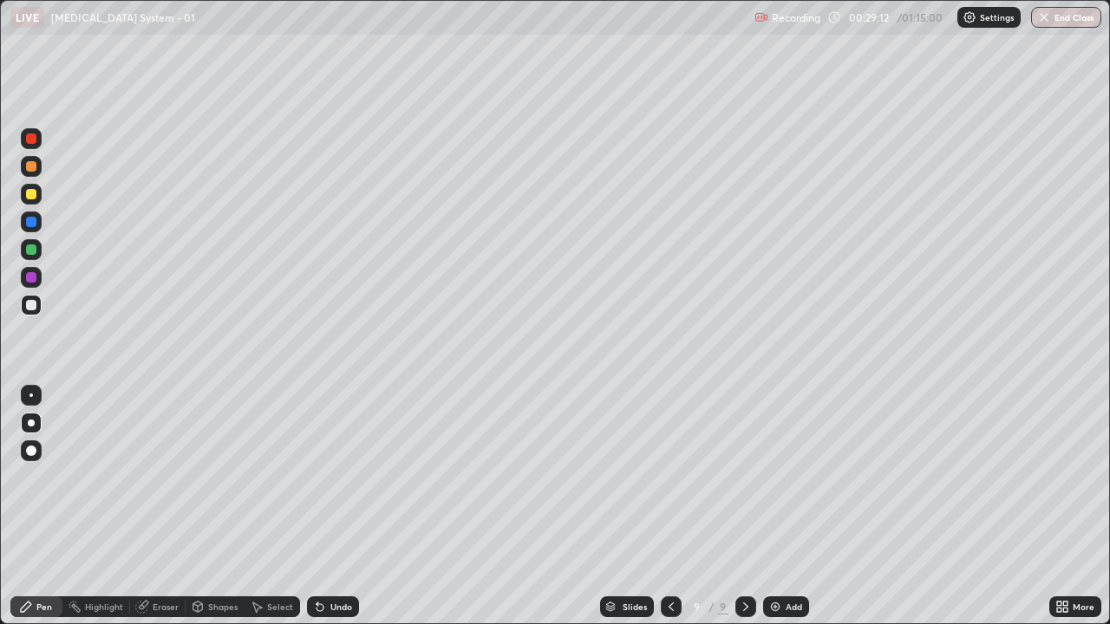
click at [34, 303] on div at bounding box center [31, 305] width 10 height 10
click at [21, 303] on div at bounding box center [31, 305] width 21 height 21
click at [37, 302] on div at bounding box center [31, 305] width 21 height 21
click at [785, 477] on div "Add" at bounding box center [786, 606] width 46 height 21
click at [23, 308] on div at bounding box center [31, 305] width 21 height 21
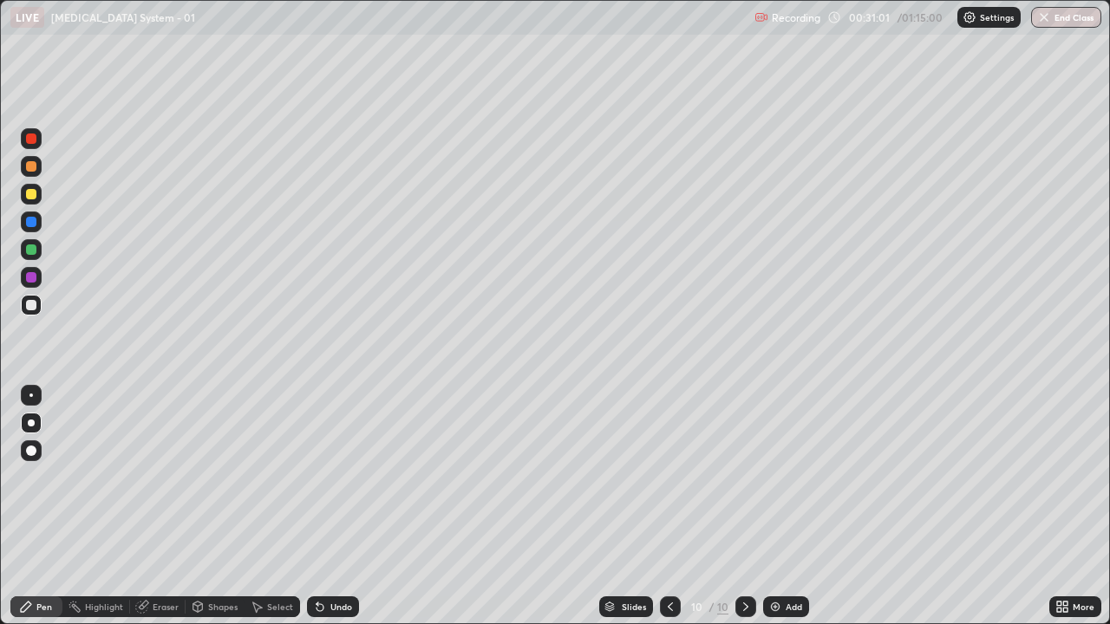
click at [31, 306] on div at bounding box center [31, 305] width 10 height 10
click at [30, 303] on div at bounding box center [31, 305] width 10 height 10
click at [223, 477] on div "Shapes" at bounding box center [222, 607] width 29 height 9
click at [290, 477] on div "Select" at bounding box center [280, 607] width 26 height 9
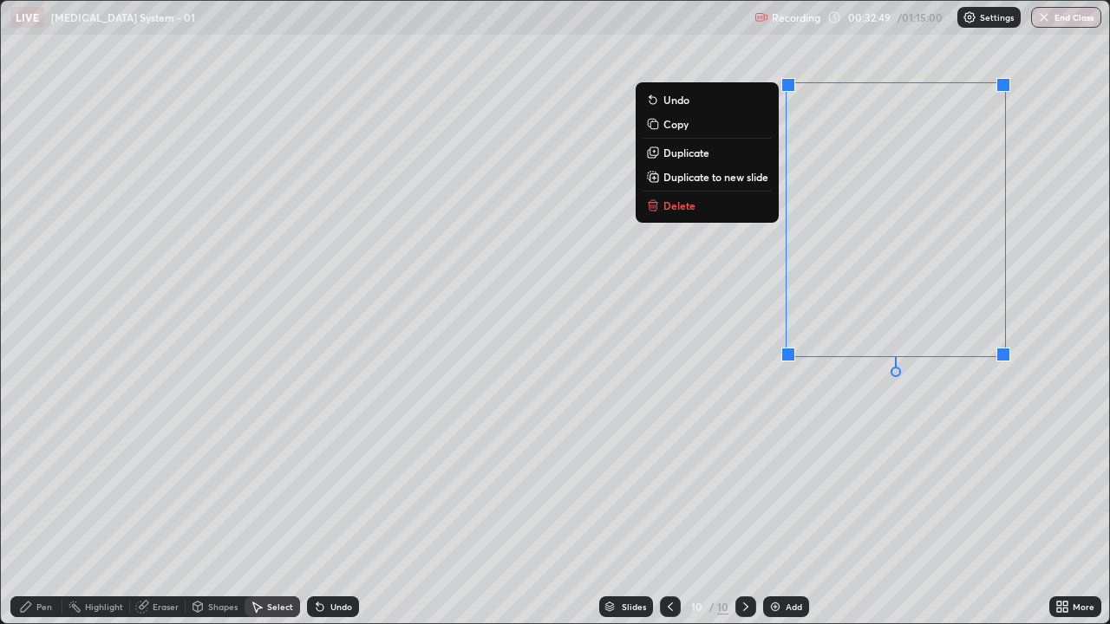
click at [681, 204] on p "Delete" at bounding box center [679, 206] width 32 height 14
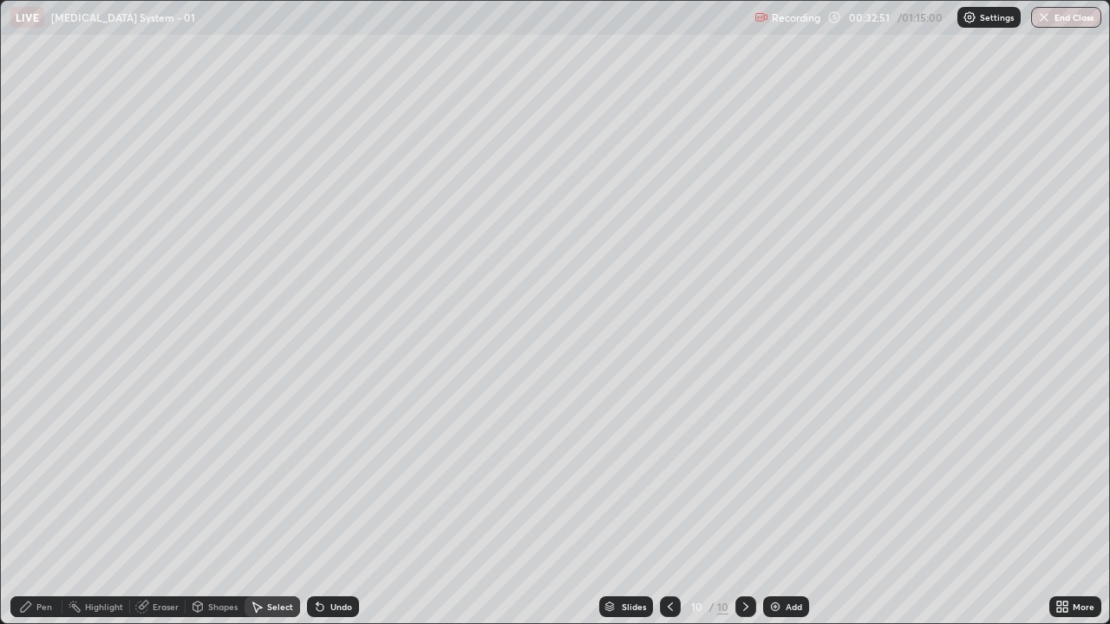
click at [52, 477] on div "Pen" at bounding box center [36, 606] width 52 height 21
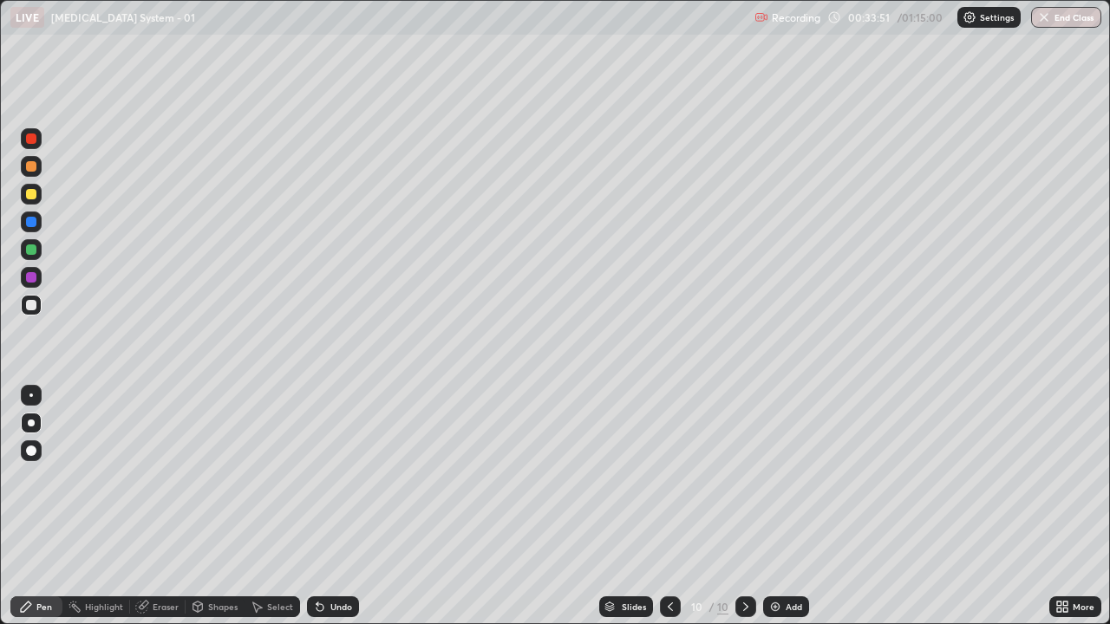
click at [33, 225] on div at bounding box center [31, 222] width 10 height 10
click at [57, 477] on div "Pen" at bounding box center [36, 606] width 52 height 21
click at [31, 308] on div at bounding box center [31, 305] width 10 height 10
click at [28, 313] on div at bounding box center [31, 305] width 21 height 21
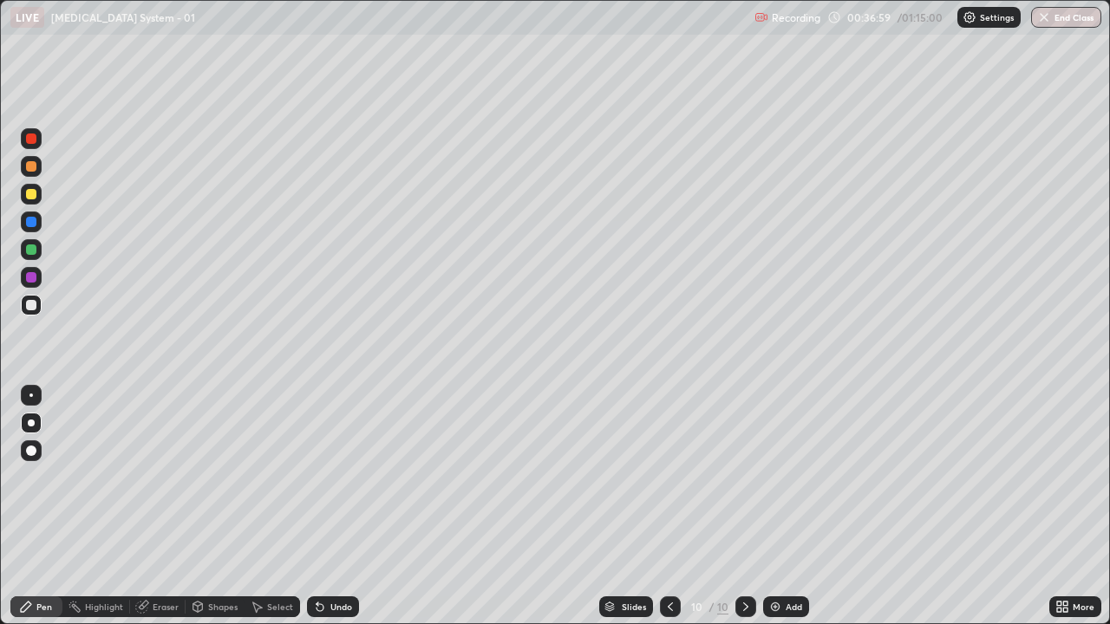
click at [742, 477] on div at bounding box center [745, 606] width 21 height 21
click at [778, 477] on div "Add" at bounding box center [786, 606] width 46 height 21
click at [29, 306] on div at bounding box center [31, 305] width 10 height 10
click at [30, 308] on div at bounding box center [31, 305] width 10 height 10
click at [28, 304] on div at bounding box center [31, 305] width 10 height 10
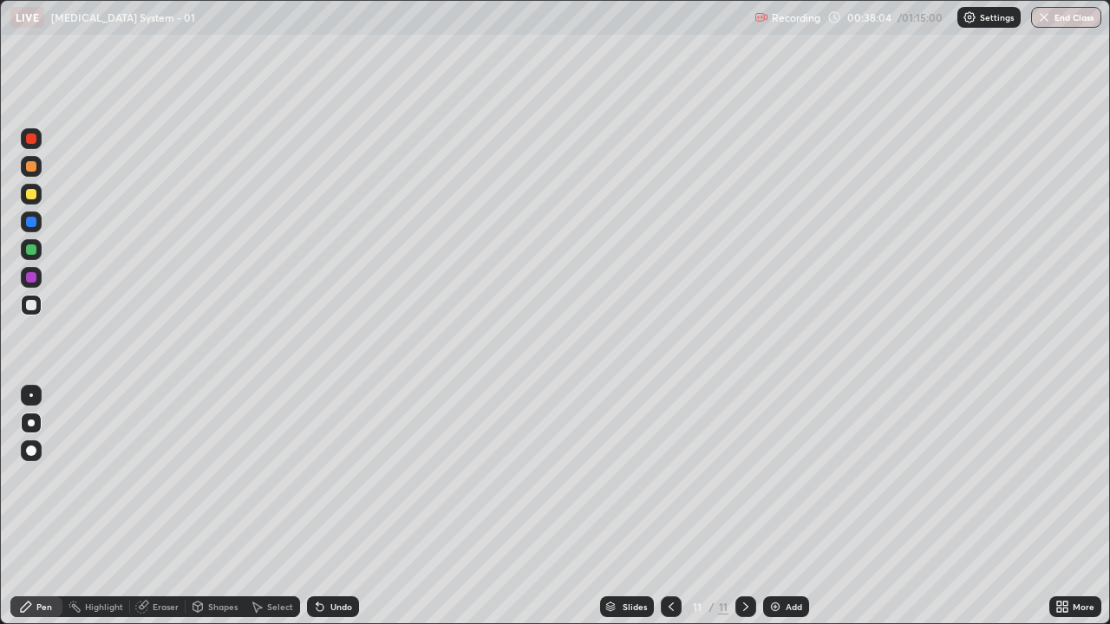
click at [669, 477] on icon at bounding box center [671, 607] width 14 height 14
click at [669, 477] on icon at bounding box center [670, 607] width 5 height 9
click at [661, 477] on div at bounding box center [671, 606] width 21 height 21
click at [743, 477] on icon at bounding box center [746, 607] width 14 height 14
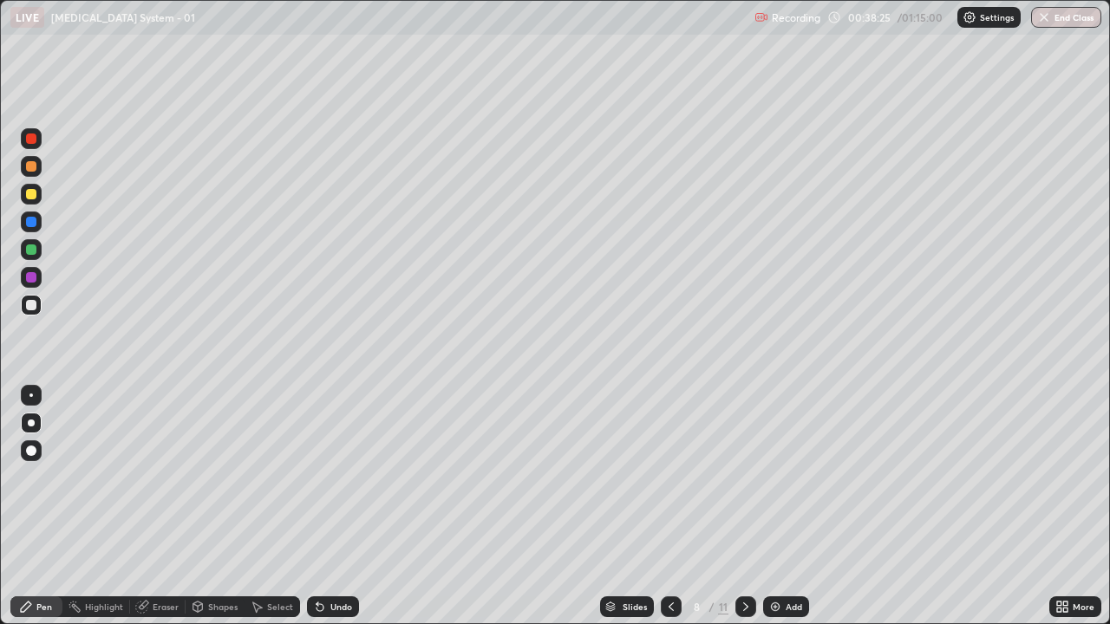
click at [745, 477] on icon at bounding box center [746, 607] width 14 height 14
click at [751, 477] on div at bounding box center [745, 606] width 21 height 21
click at [744, 477] on icon at bounding box center [746, 607] width 14 height 14
click at [668, 477] on icon at bounding box center [671, 607] width 14 height 14
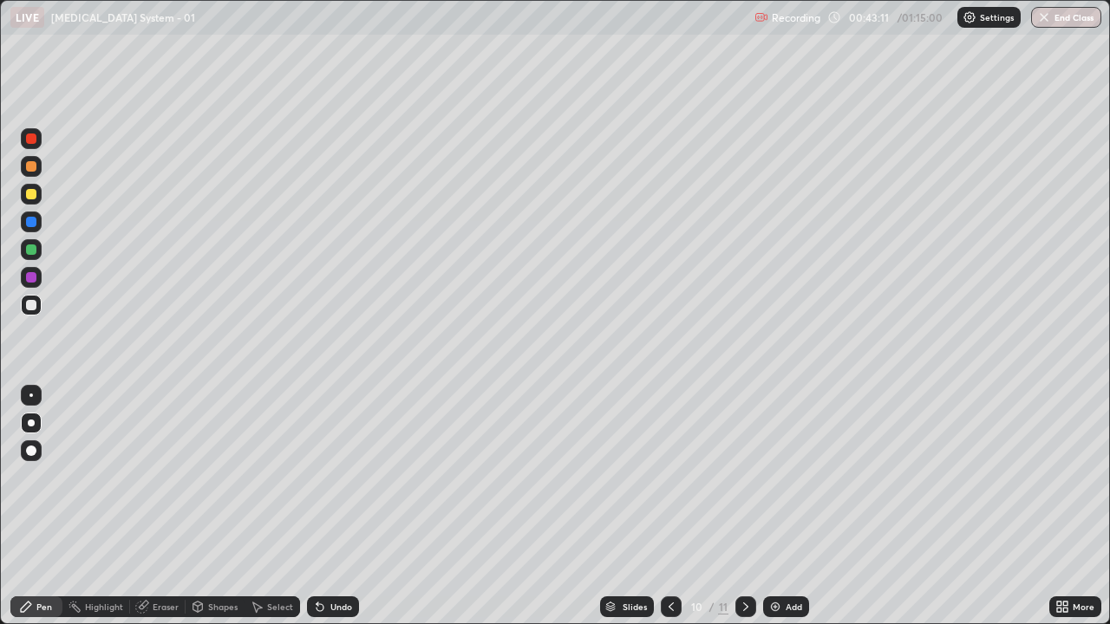
click at [669, 477] on icon at bounding box center [671, 607] width 14 height 14
click at [671, 477] on icon at bounding box center [671, 607] width 14 height 14
click at [669, 477] on icon at bounding box center [671, 607] width 14 height 14
click at [744, 477] on icon at bounding box center [746, 607] width 14 height 14
click at [746, 477] on icon at bounding box center [746, 607] width 14 height 14
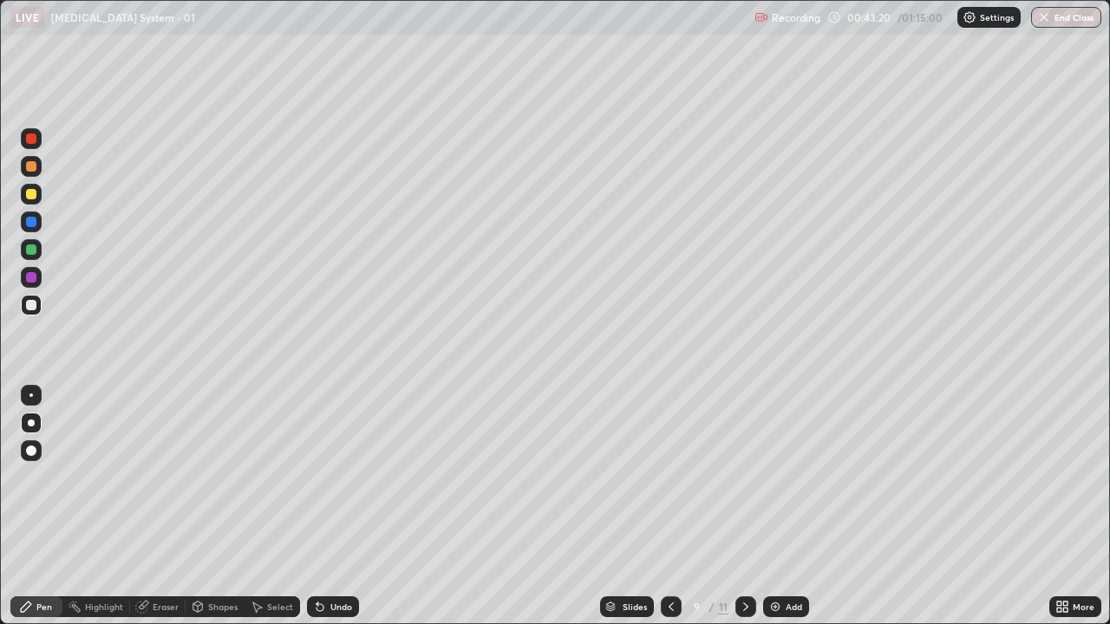
click at [748, 477] on div at bounding box center [745, 606] width 21 height 21
click at [744, 477] on icon at bounding box center [746, 607] width 14 height 14
click at [751, 477] on icon at bounding box center [746, 607] width 14 height 14
click at [744, 477] on icon at bounding box center [746, 607] width 14 height 14
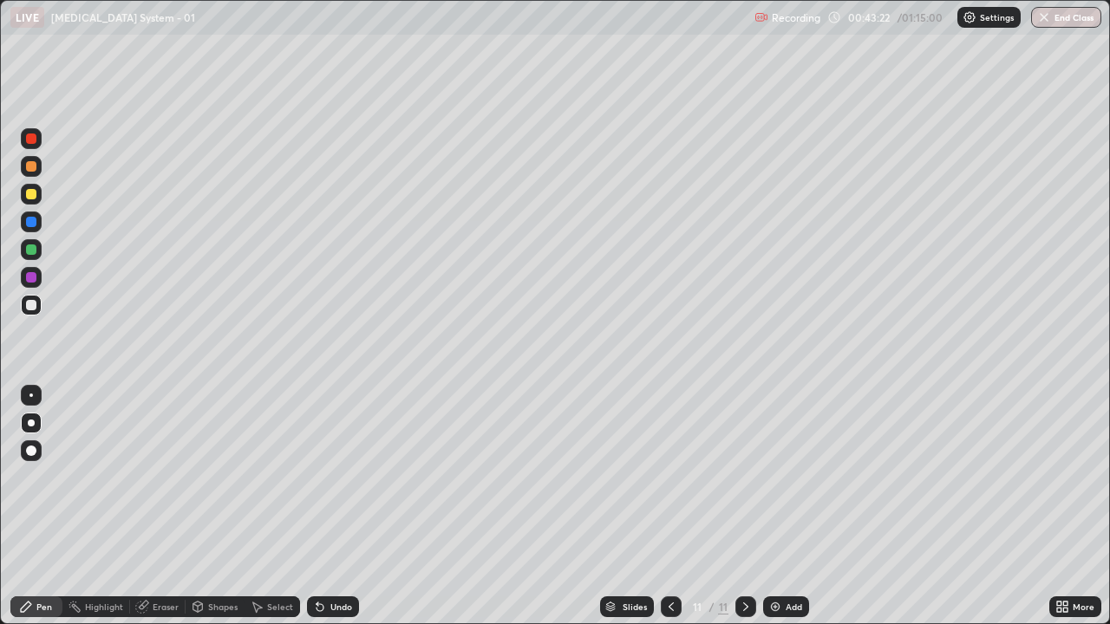
click at [744, 477] on icon at bounding box center [746, 607] width 14 height 14
click at [785, 477] on div "Add" at bounding box center [786, 606] width 46 height 21
click at [32, 311] on div at bounding box center [31, 305] width 21 height 21
click at [669, 477] on icon at bounding box center [671, 607] width 14 height 14
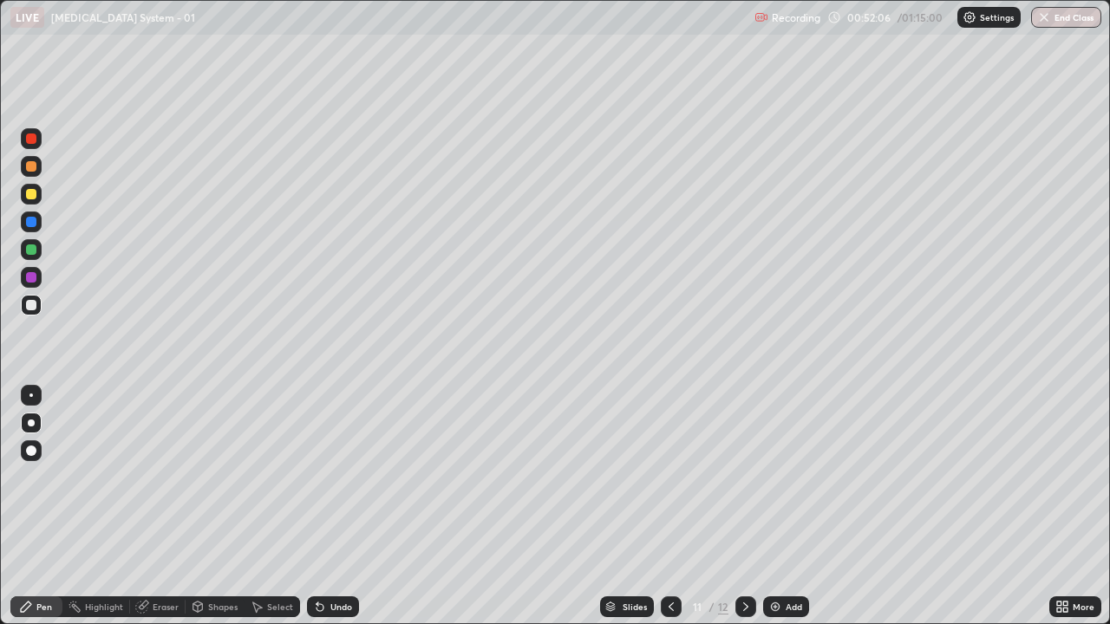
click at [670, 477] on icon at bounding box center [670, 607] width 5 height 9
click at [671, 477] on icon at bounding box center [671, 607] width 14 height 14
click at [668, 477] on icon at bounding box center [670, 607] width 5 height 9
click at [668, 477] on icon at bounding box center [671, 607] width 14 height 14
click at [753, 477] on div at bounding box center [745, 606] width 21 height 21
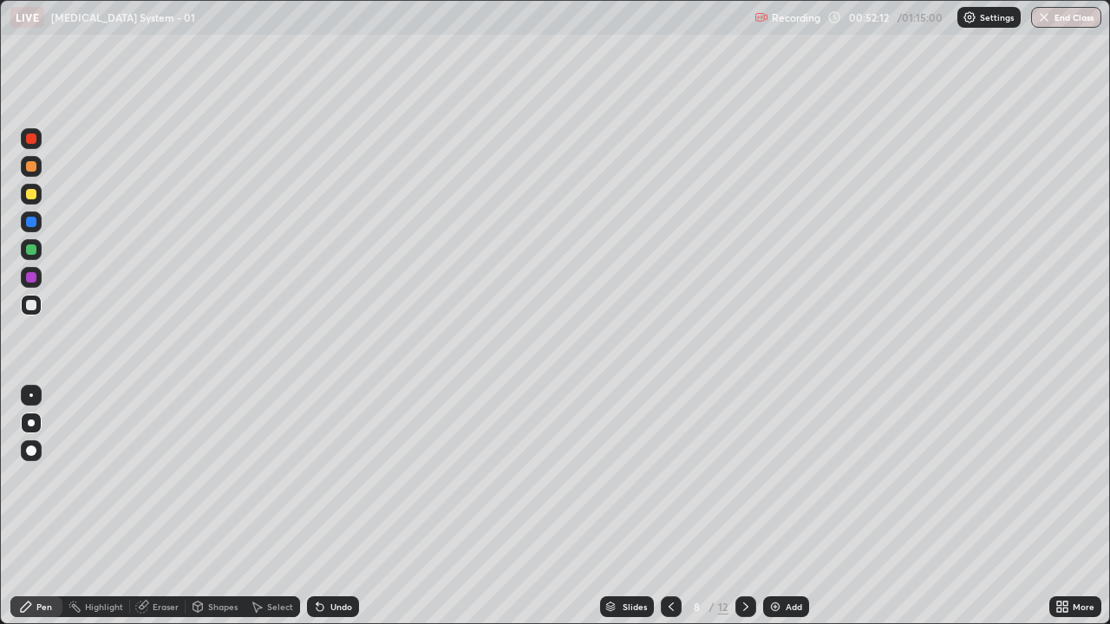
click at [744, 477] on icon at bounding box center [746, 607] width 14 height 14
click at [745, 477] on icon at bounding box center [746, 607] width 14 height 14
click at [745, 477] on icon at bounding box center [745, 607] width 5 height 9
click at [744, 477] on icon at bounding box center [746, 607] width 14 height 14
click at [743, 477] on icon at bounding box center [745, 607] width 5 height 9
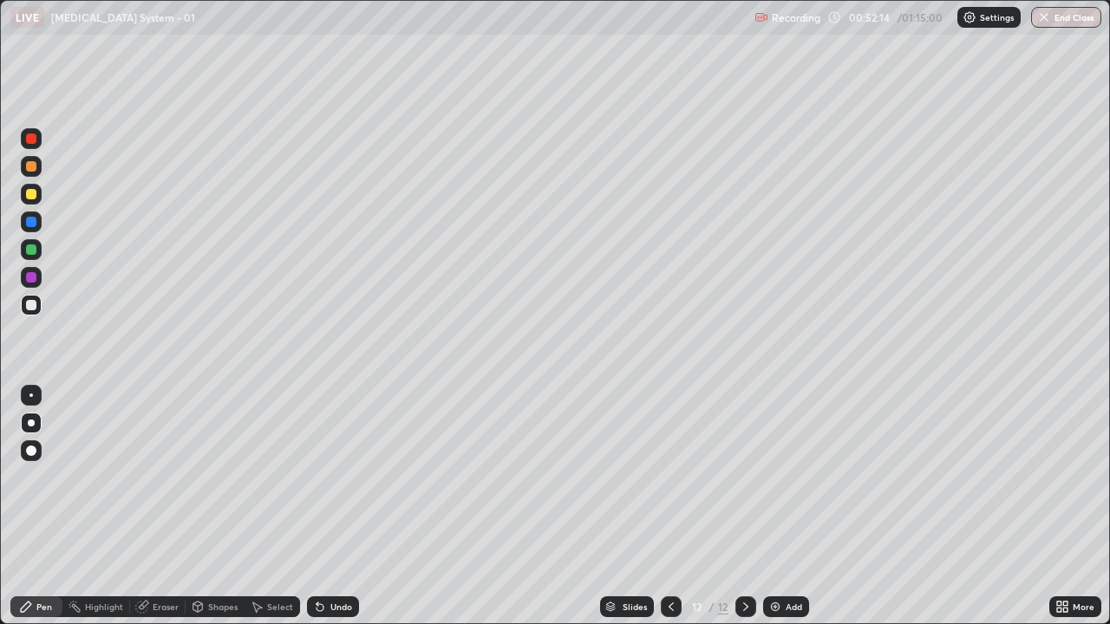
click at [744, 477] on icon at bounding box center [746, 607] width 14 height 14
click at [799, 477] on div "Add" at bounding box center [793, 607] width 16 height 9
click at [38, 311] on div at bounding box center [31, 305] width 21 height 21
click at [31, 311] on div at bounding box center [31, 305] width 21 height 21
click at [24, 307] on div at bounding box center [31, 305] width 21 height 21
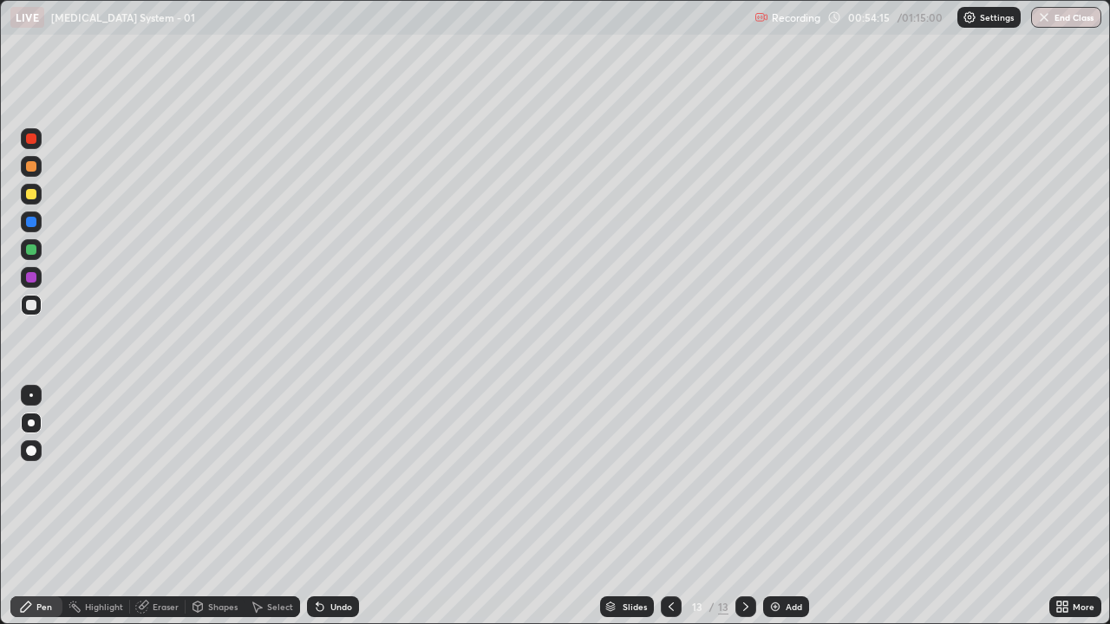
click at [743, 477] on icon at bounding box center [745, 607] width 5 height 9
click at [23, 307] on div at bounding box center [31, 305] width 21 height 21
click at [791, 477] on div "Add" at bounding box center [793, 607] width 16 height 9
click at [31, 310] on div at bounding box center [31, 305] width 21 height 21
click at [39, 301] on div at bounding box center [31, 305] width 21 height 21
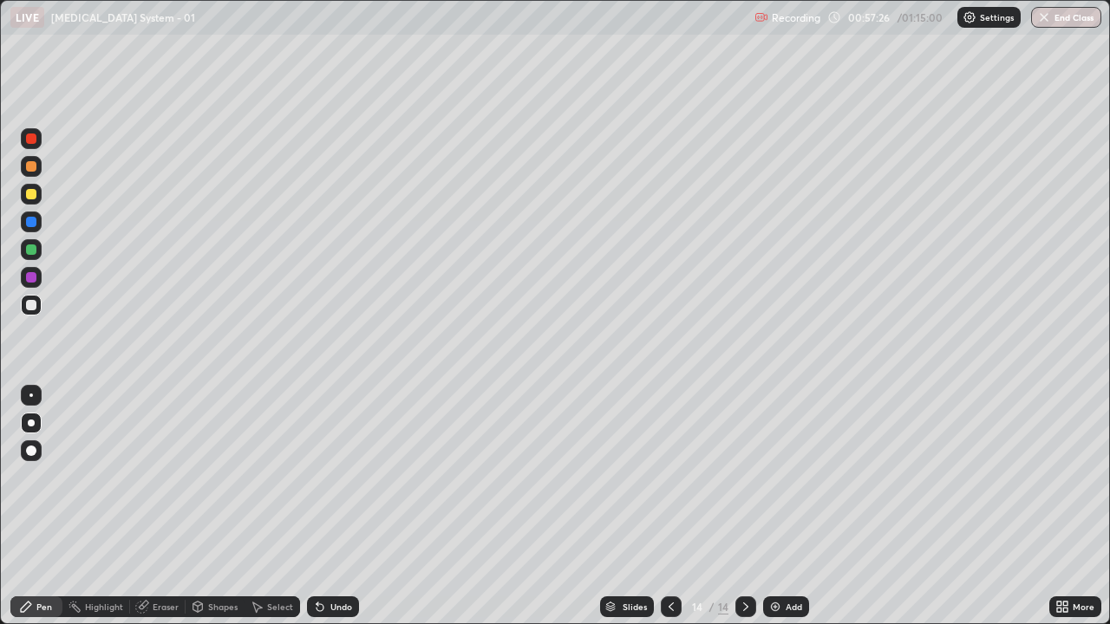
click at [341, 477] on div "Undo" at bounding box center [341, 607] width 22 height 9
click at [30, 306] on div at bounding box center [31, 305] width 10 height 10
click at [29, 301] on div at bounding box center [31, 305] width 10 height 10
click at [736, 477] on div at bounding box center [745, 606] width 21 height 21
click at [783, 477] on div "Add" at bounding box center [786, 606] width 46 height 21
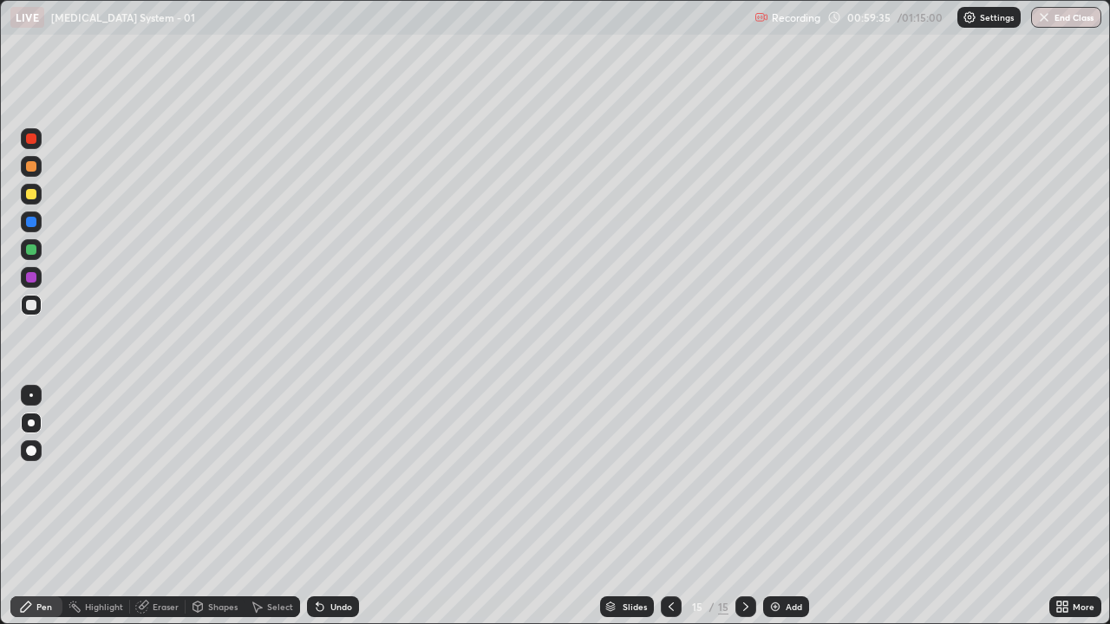
click at [29, 303] on div at bounding box center [31, 305] width 10 height 10
click at [329, 477] on div "Undo" at bounding box center [333, 606] width 52 height 21
click at [33, 305] on div at bounding box center [31, 305] width 10 height 10
click at [29, 303] on div at bounding box center [31, 305] width 10 height 10
click at [32, 304] on div at bounding box center [31, 305] width 10 height 10
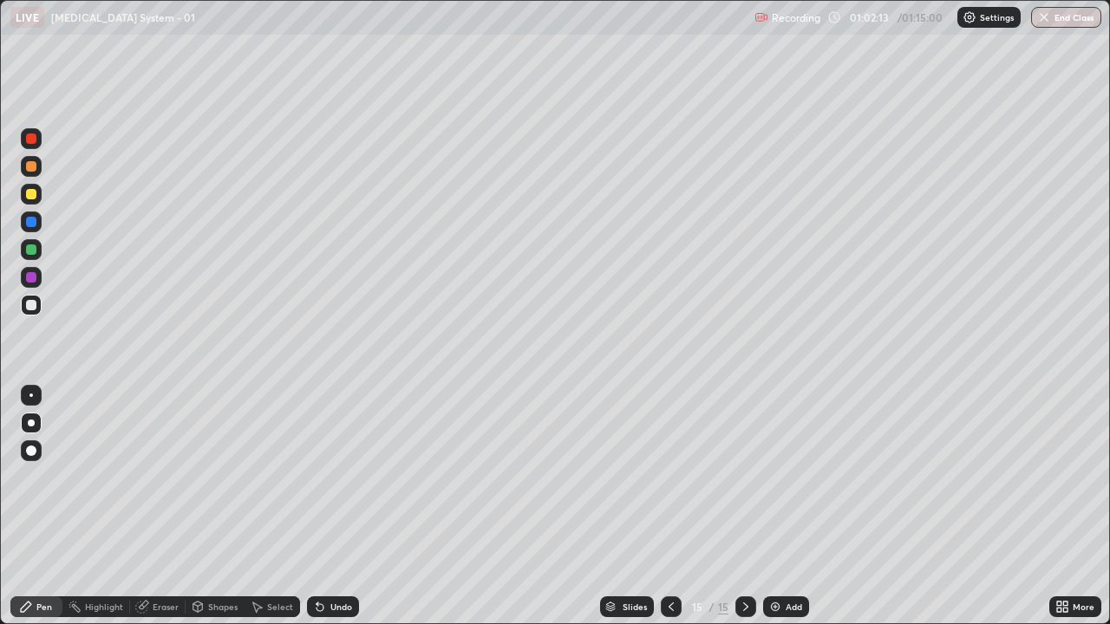
click at [31, 306] on div at bounding box center [31, 305] width 10 height 10
click at [32, 303] on div at bounding box center [31, 305] width 10 height 10
click at [338, 477] on div "Undo" at bounding box center [333, 606] width 52 height 21
click at [339, 477] on div "Undo" at bounding box center [341, 607] width 22 height 9
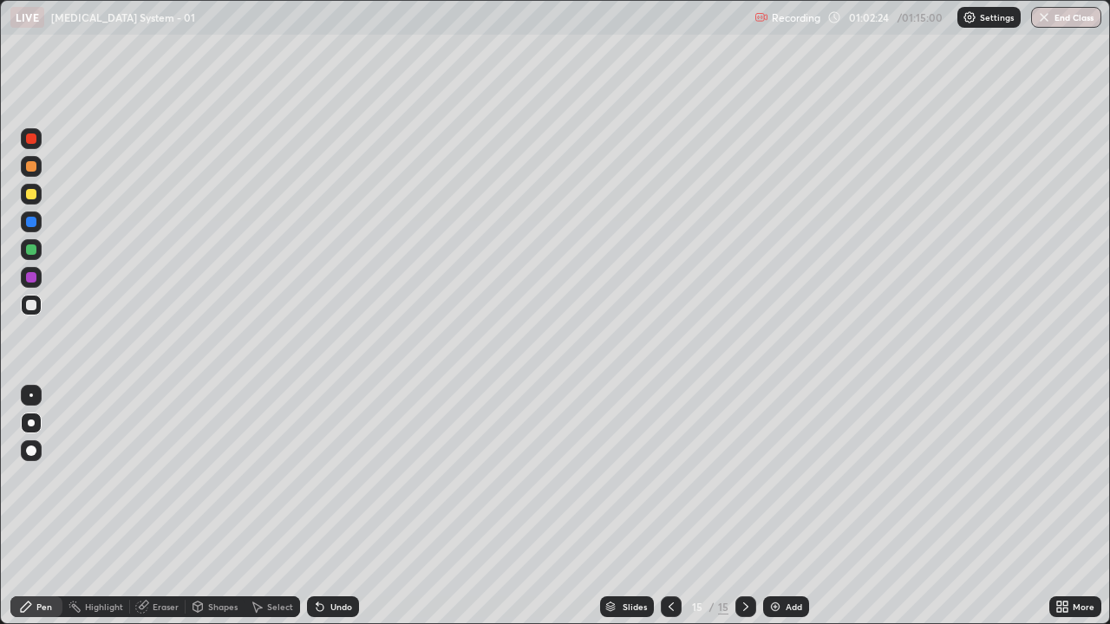
click at [336, 477] on div "Undo" at bounding box center [341, 607] width 22 height 9
click at [339, 477] on div "Undo" at bounding box center [341, 607] width 22 height 9
click at [345, 477] on div "Undo" at bounding box center [341, 607] width 22 height 9
click at [1072, 10] on button "End Class" at bounding box center [1066, 17] width 70 height 21
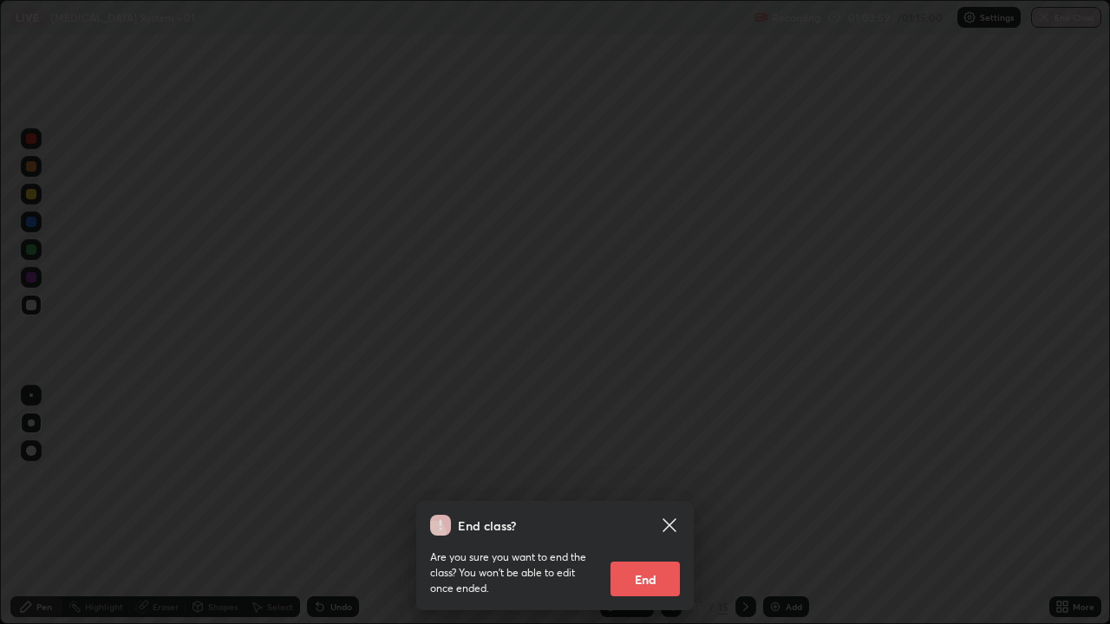
click at [648, 477] on button "End" at bounding box center [644, 579] width 69 height 35
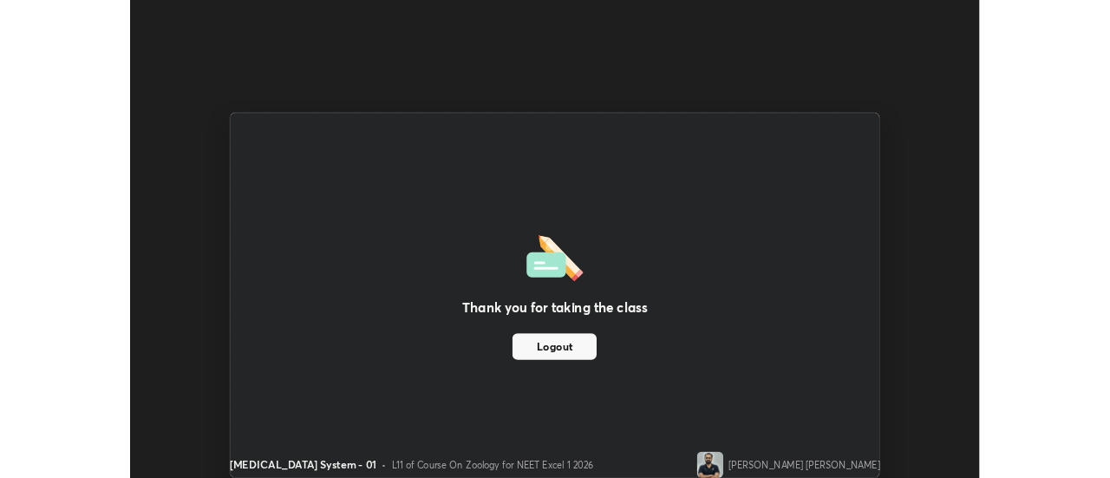
scroll to position [86220, 85588]
